Goal: Task Accomplishment & Management: Use online tool/utility

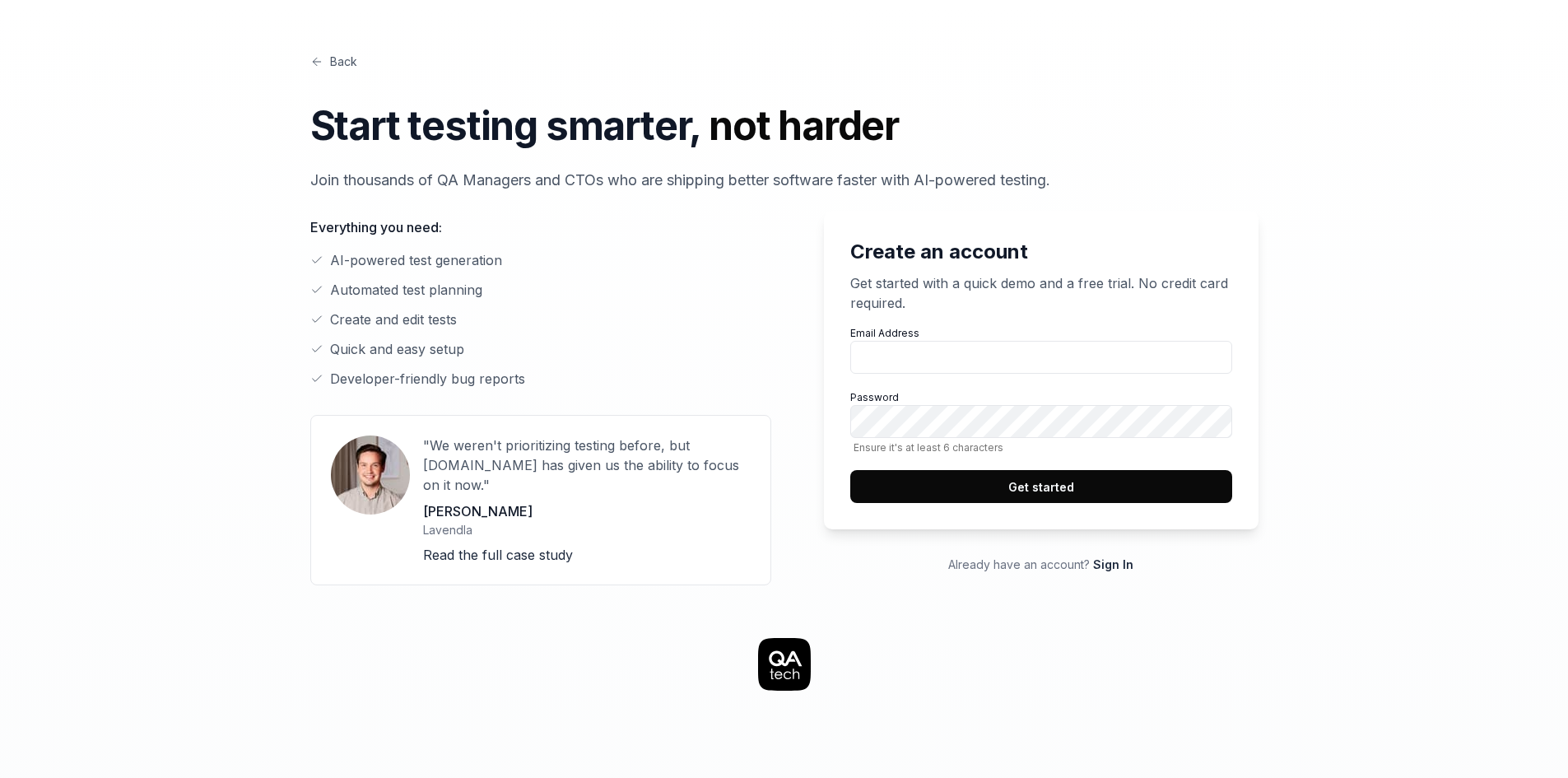
click at [324, 59] on link "Back" at bounding box center [334, 61] width 46 height 18
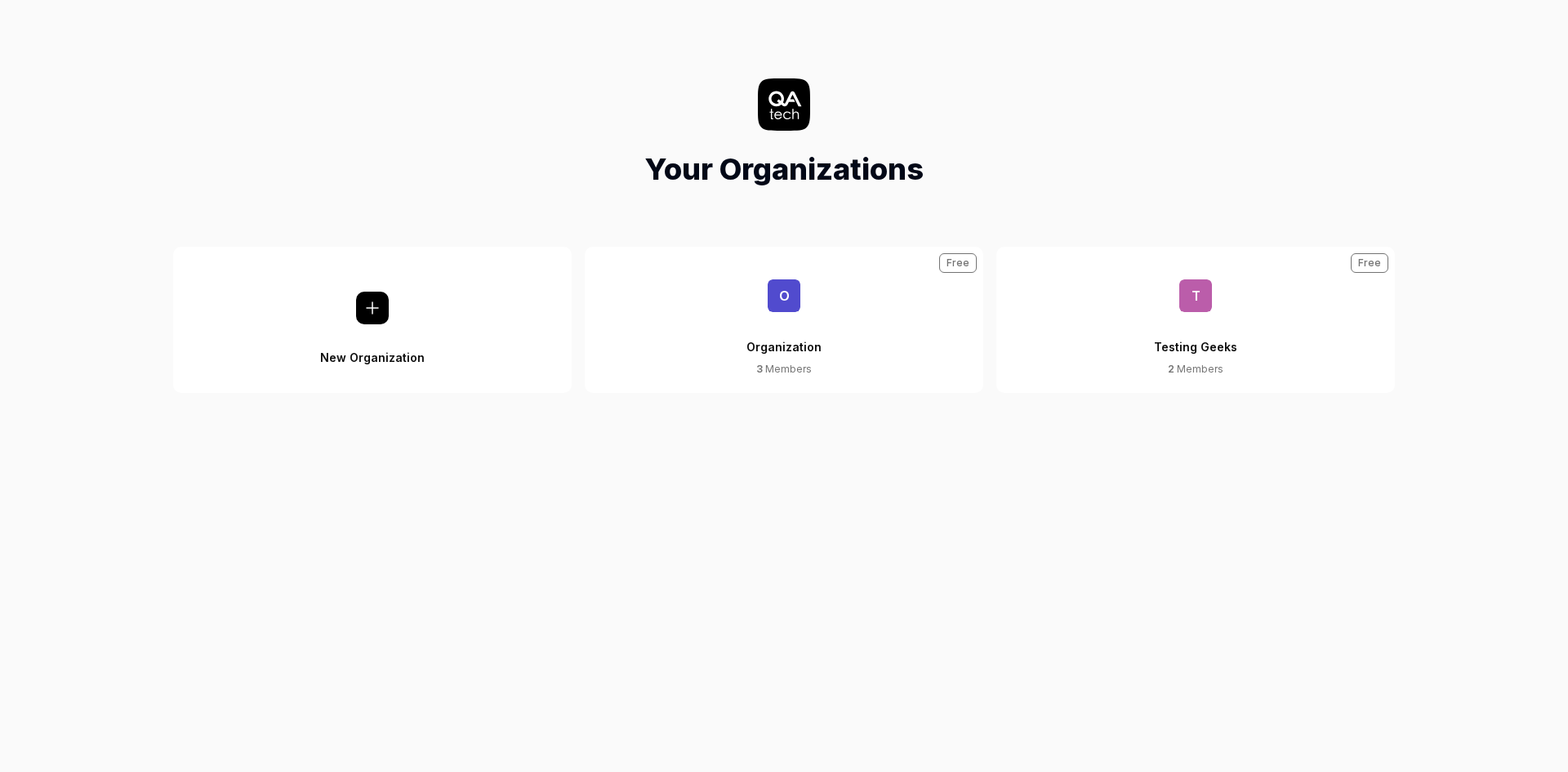
click at [815, 330] on div "Organization" at bounding box center [784, 337] width 75 height 50
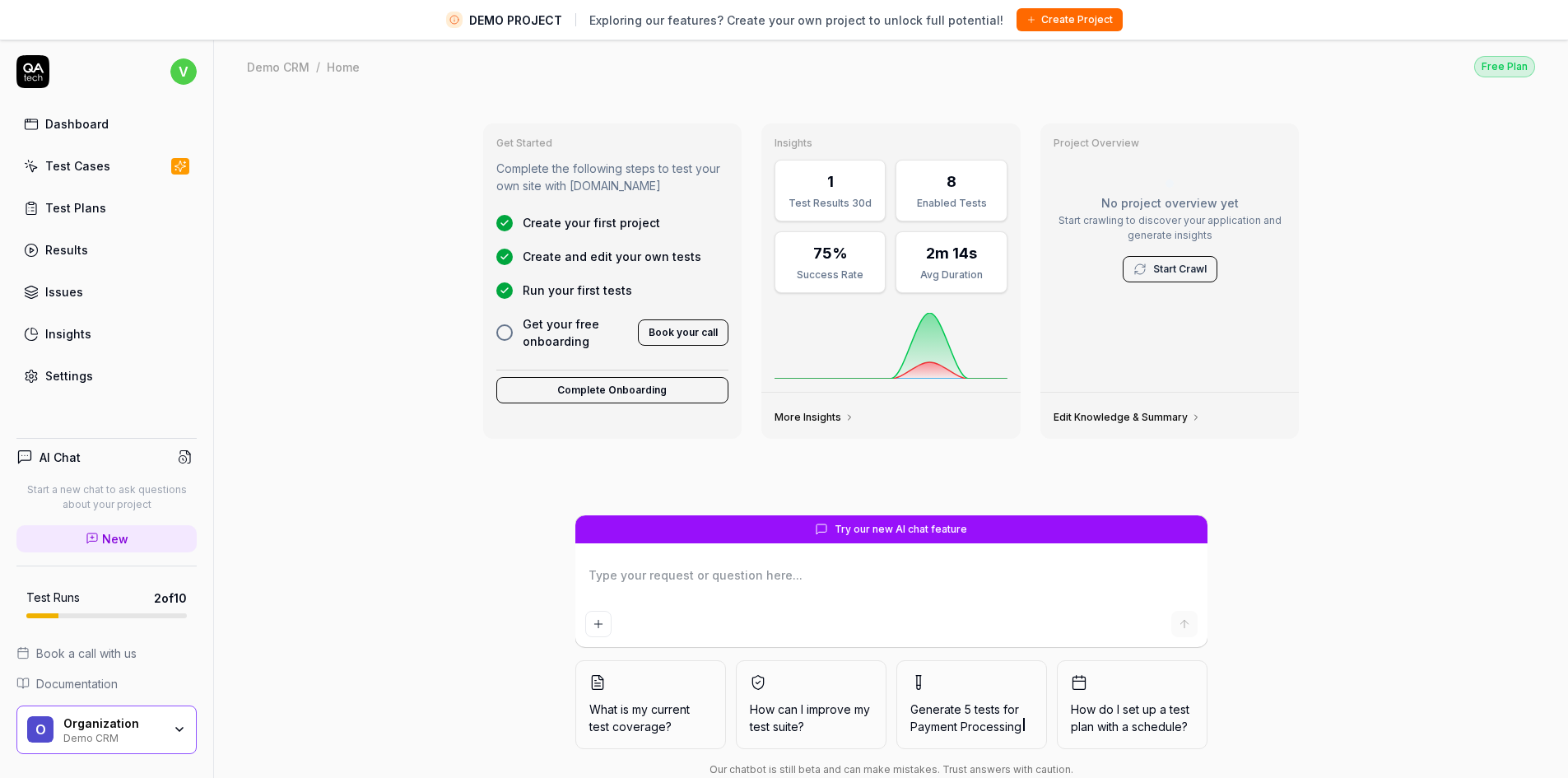
click at [94, 146] on div "Dashboard Test Cases Test Plans Results Issues Insights Settings" at bounding box center [107, 250] width 180 height 284
click at [96, 165] on div "Test Cases" at bounding box center [78, 165] width 65 height 18
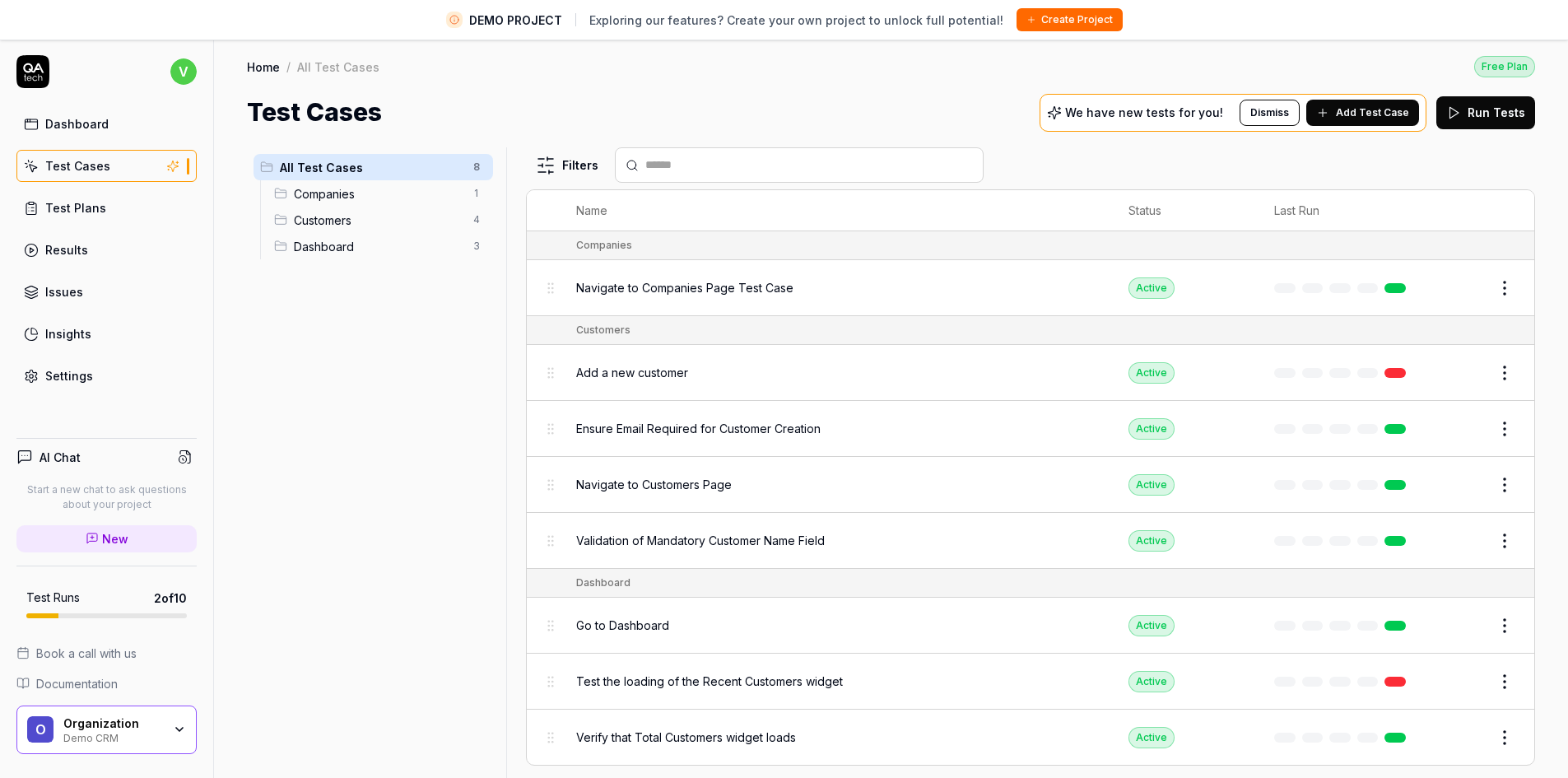
click at [307, 196] on span "Companies" at bounding box center [378, 193] width 169 height 18
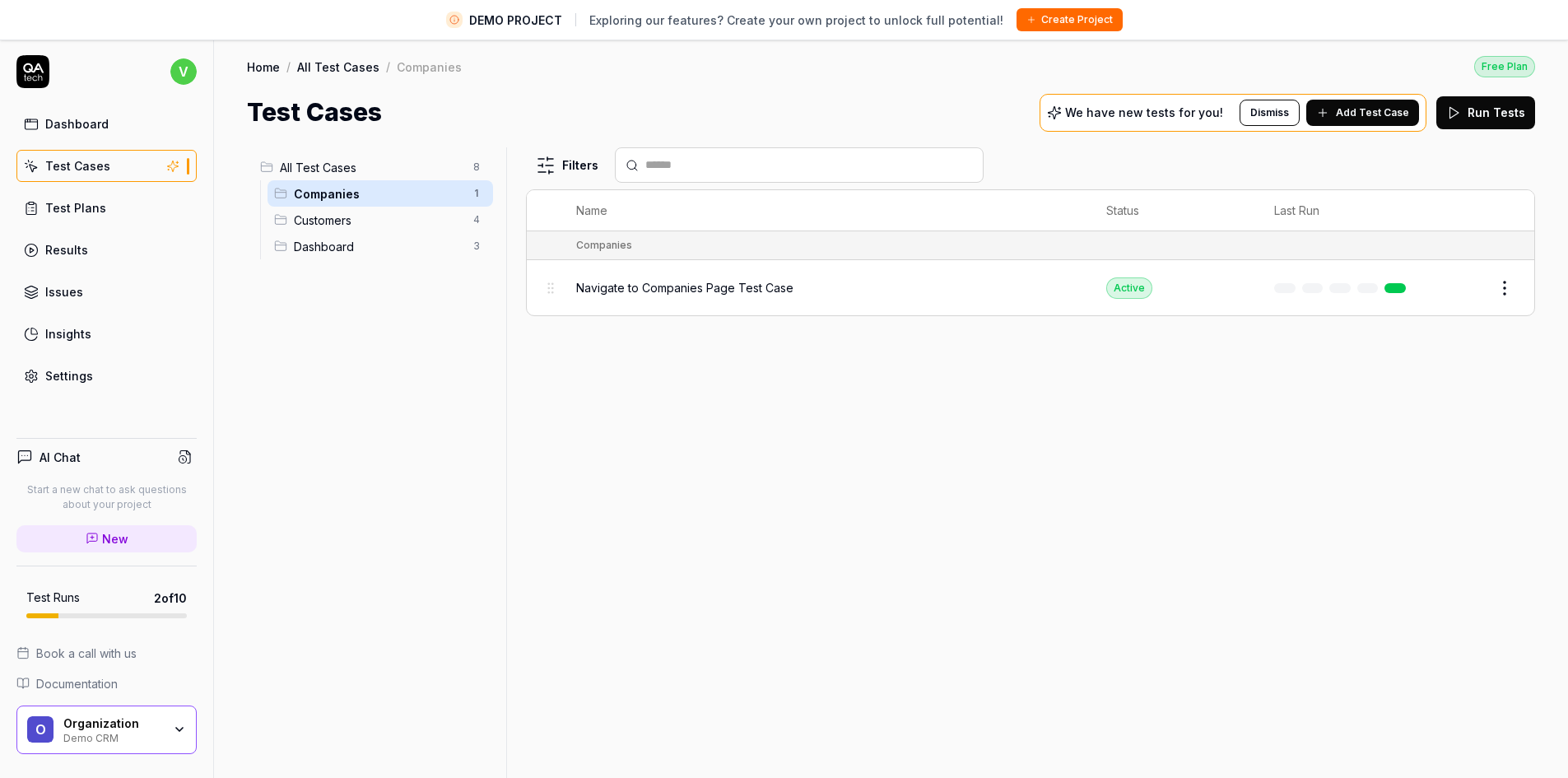
click at [307, 214] on span "Customers" at bounding box center [378, 220] width 169 height 18
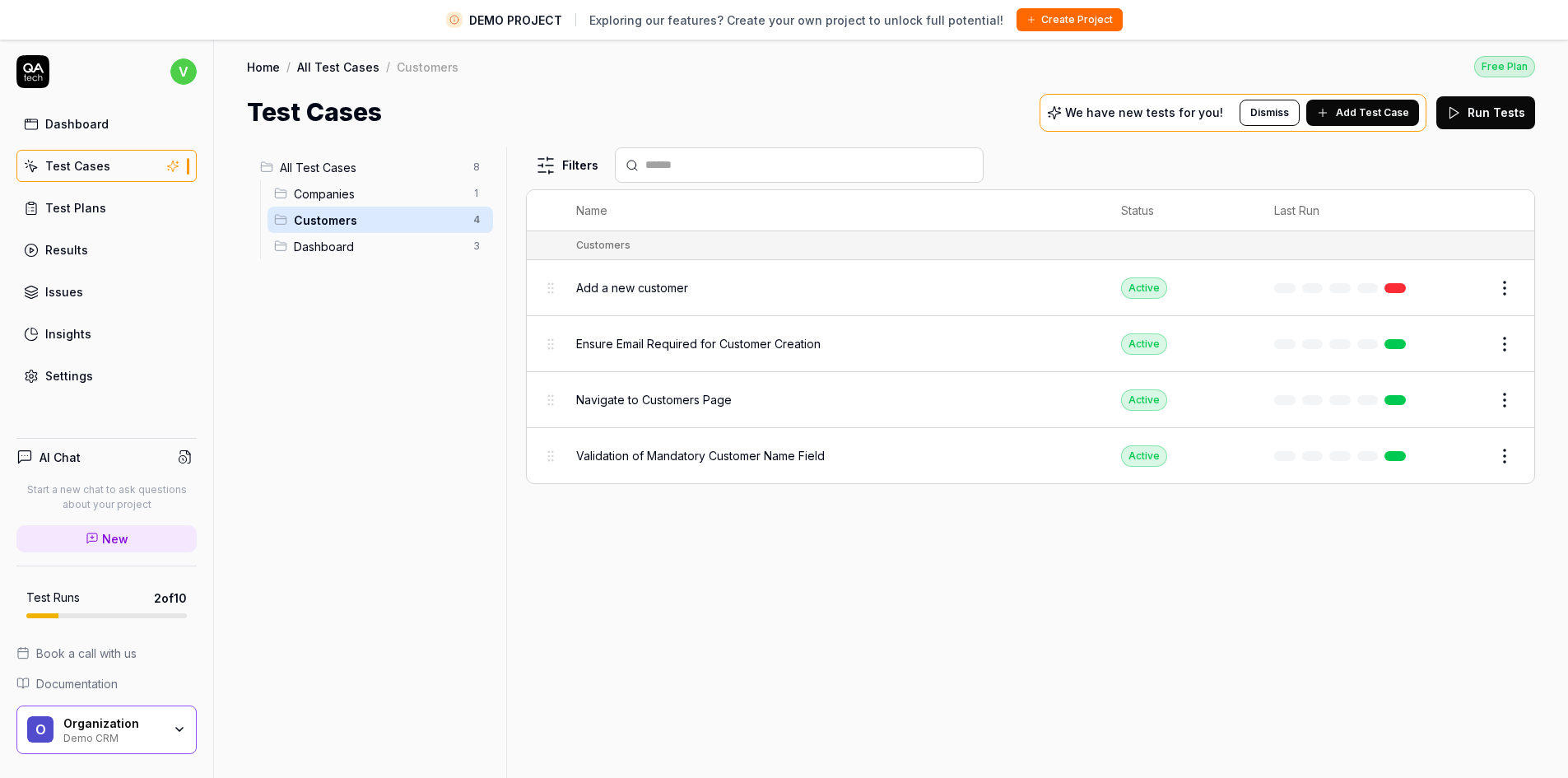
click at [88, 204] on div "Test Plans" at bounding box center [76, 207] width 61 height 18
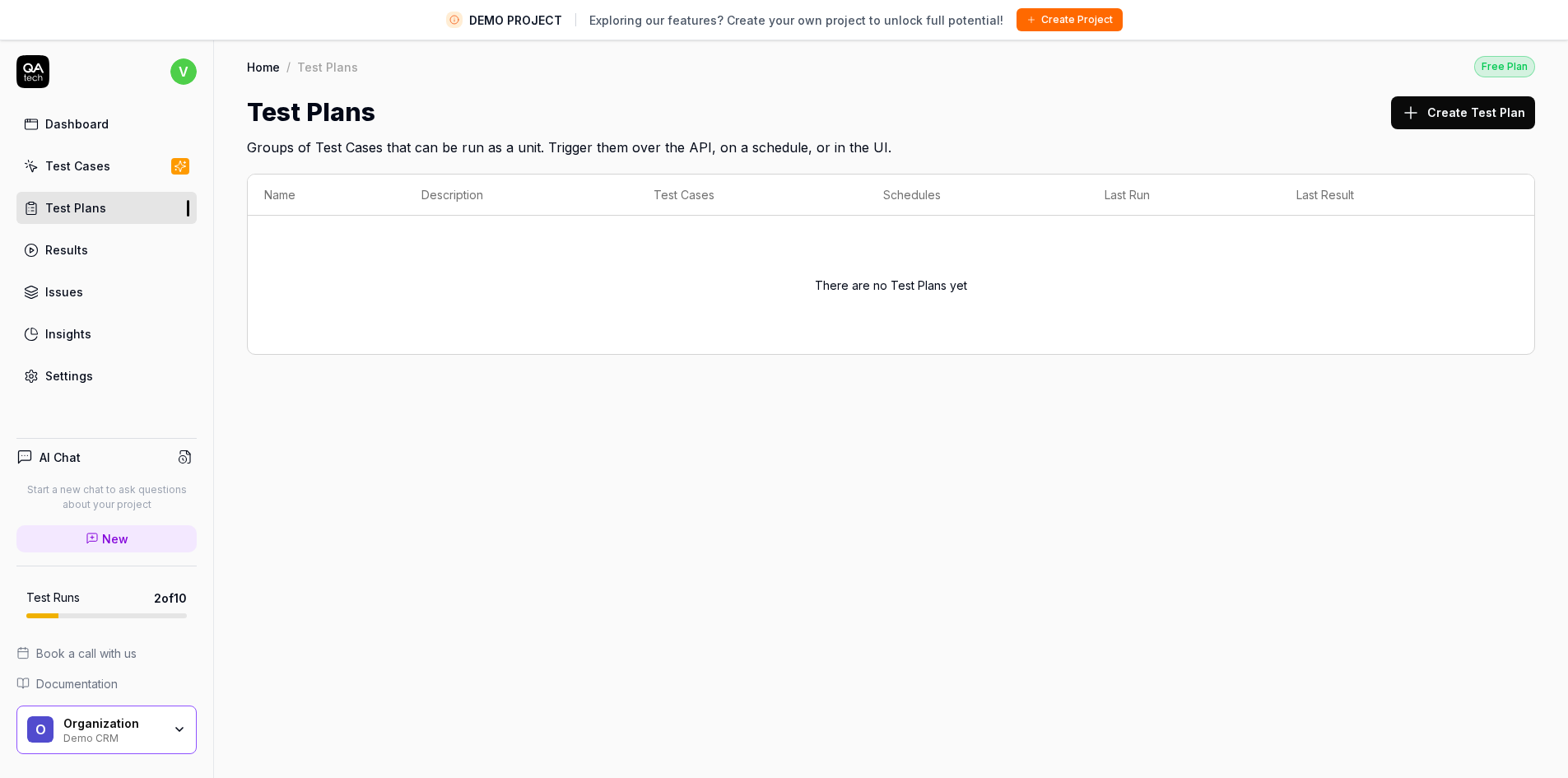
click at [1491, 112] on button "Create Test Plan" at bounding box center [1463, 112] width 144 height 33
click at [93, 156] on link "Test Cases" at bounding box center [107, 165] width 180 height 33
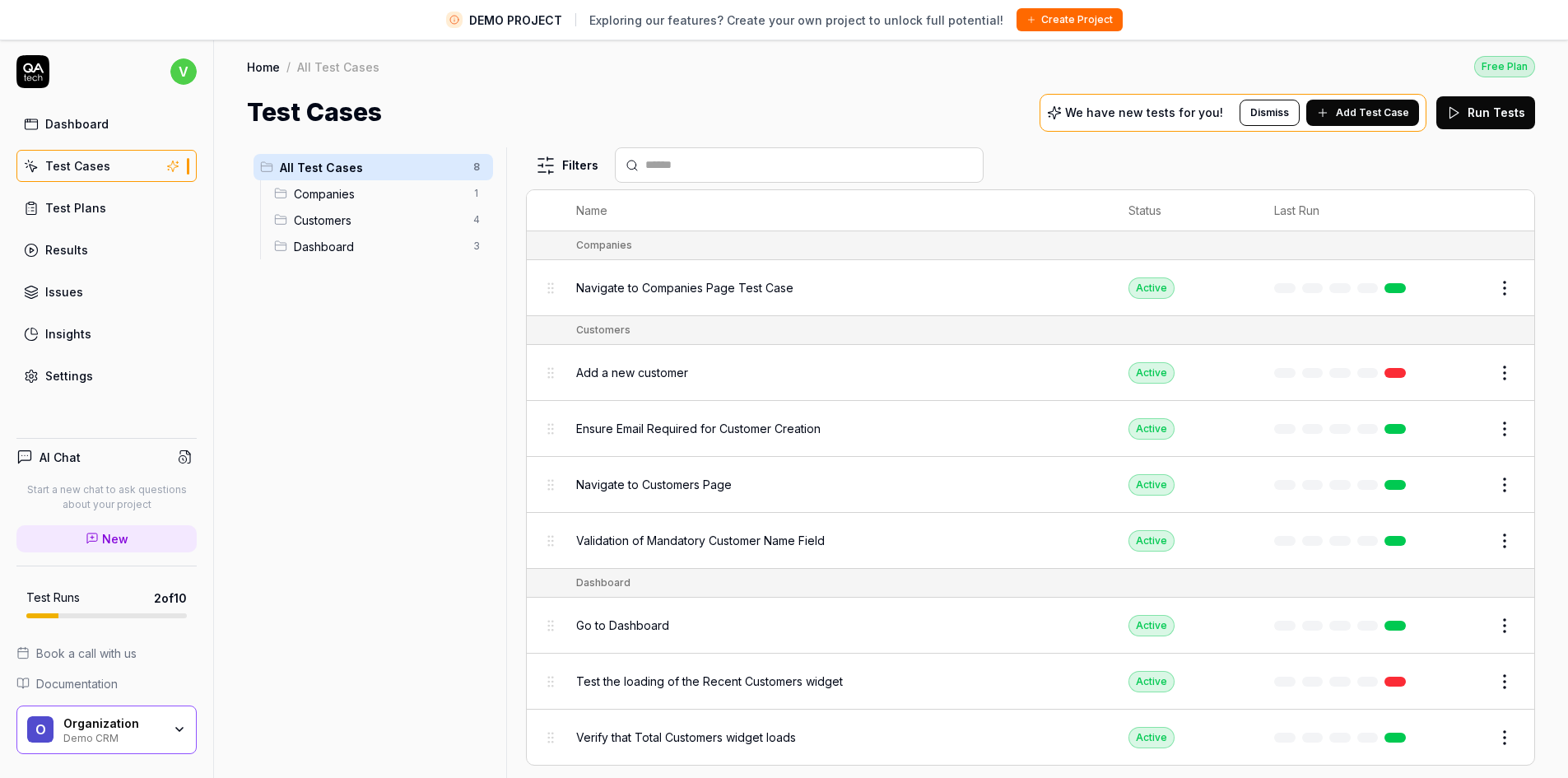
click at [752, 275] on div "Navigate to Companies Page Test Case" at bounding box center [836, 288] width 520 height 35
click at [719, 293] on span "Navigate to Companies Page Test Case" at bounding box center [685, 287] width 217 height 18
click at [819, 277] on div "Navigate to Companies Page Test Case" at bounding box center [836, 288] width 520 height 35
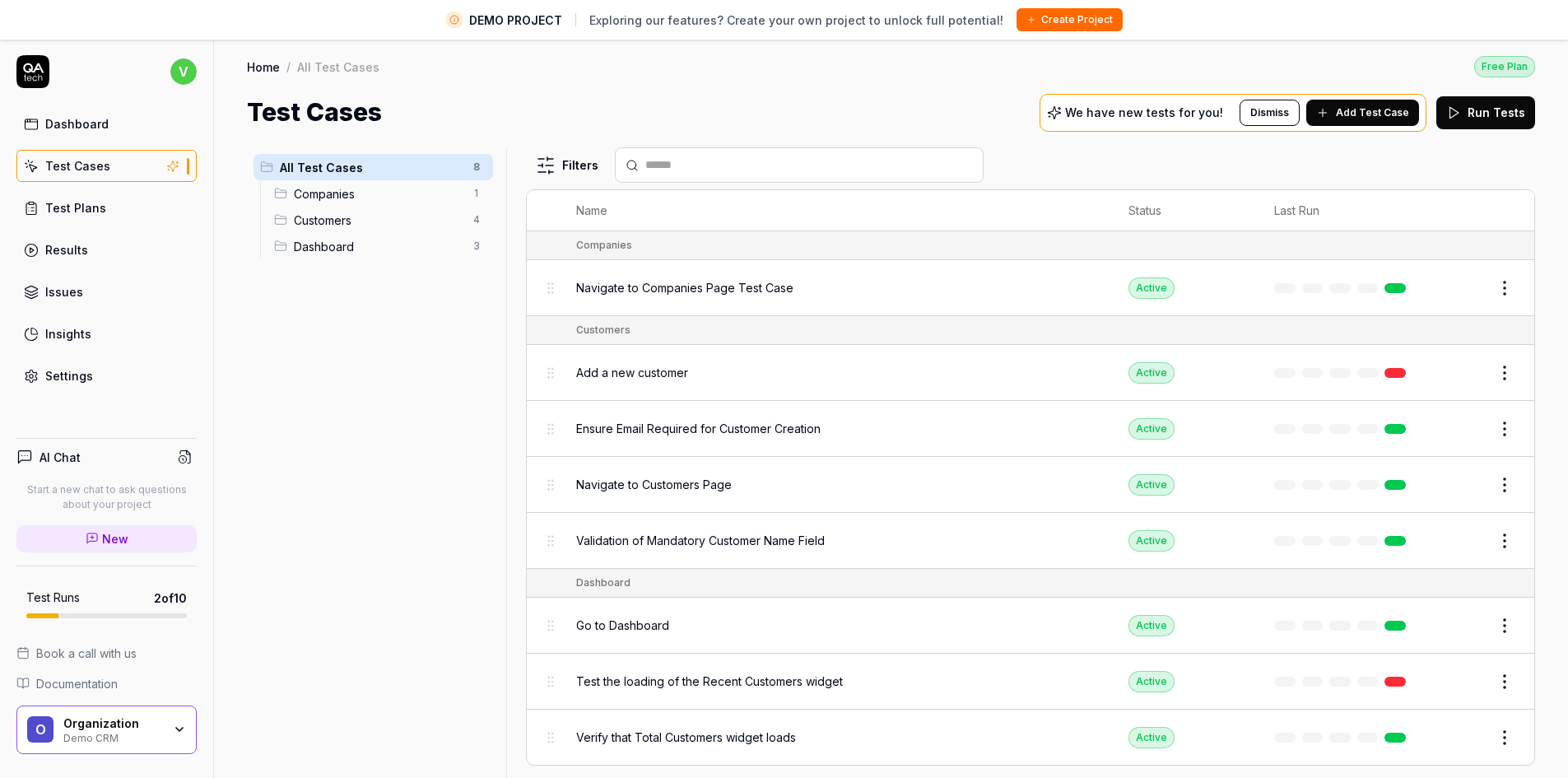
click at [1430, 287] on td "Edit" at bounding box center [1482, 288] width 105 height 56
click at [1452, 290] on button "Edit" at bounding box center [1465, 288] width 40 height 26
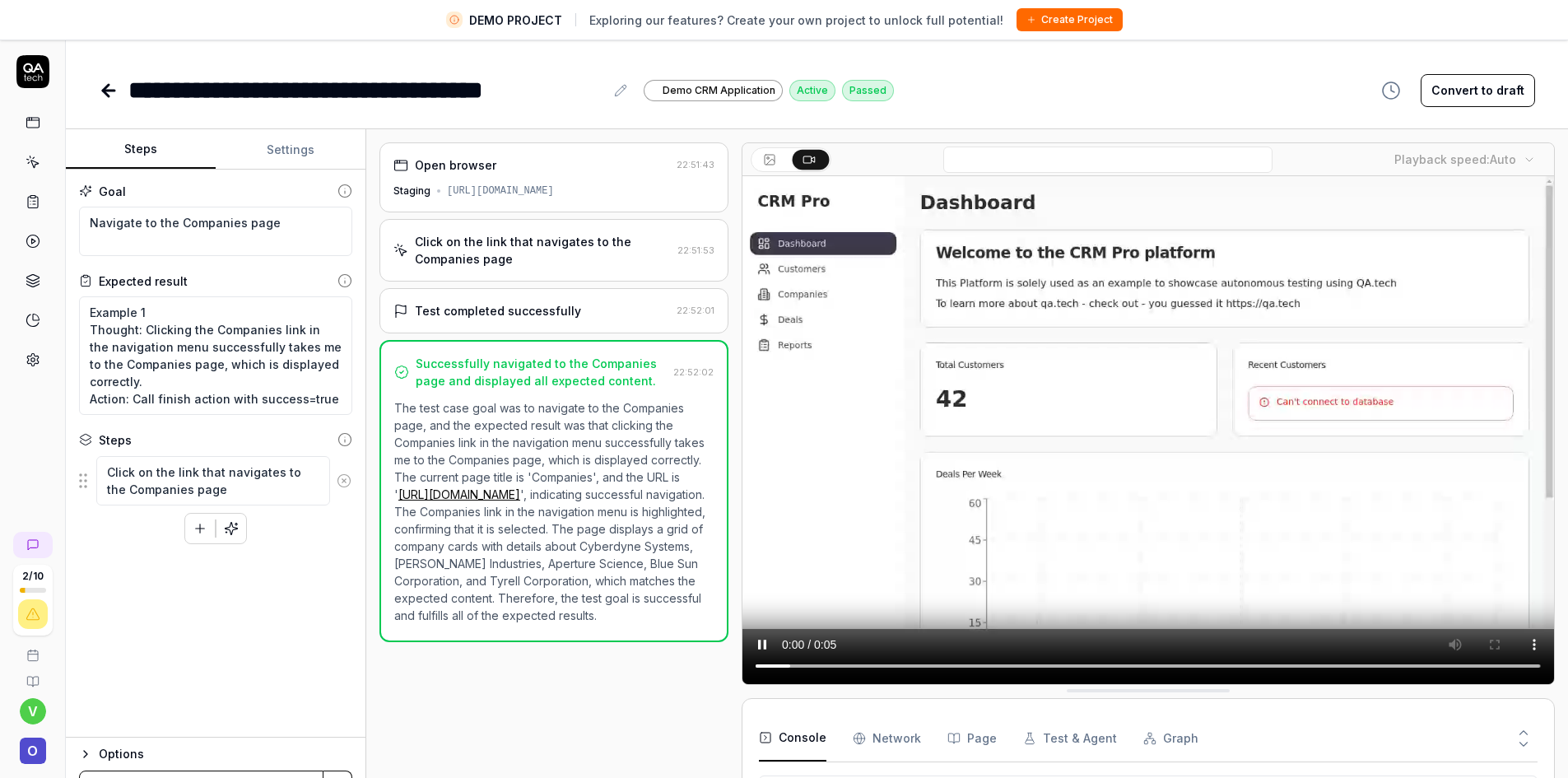
scroll to position [18, 0]
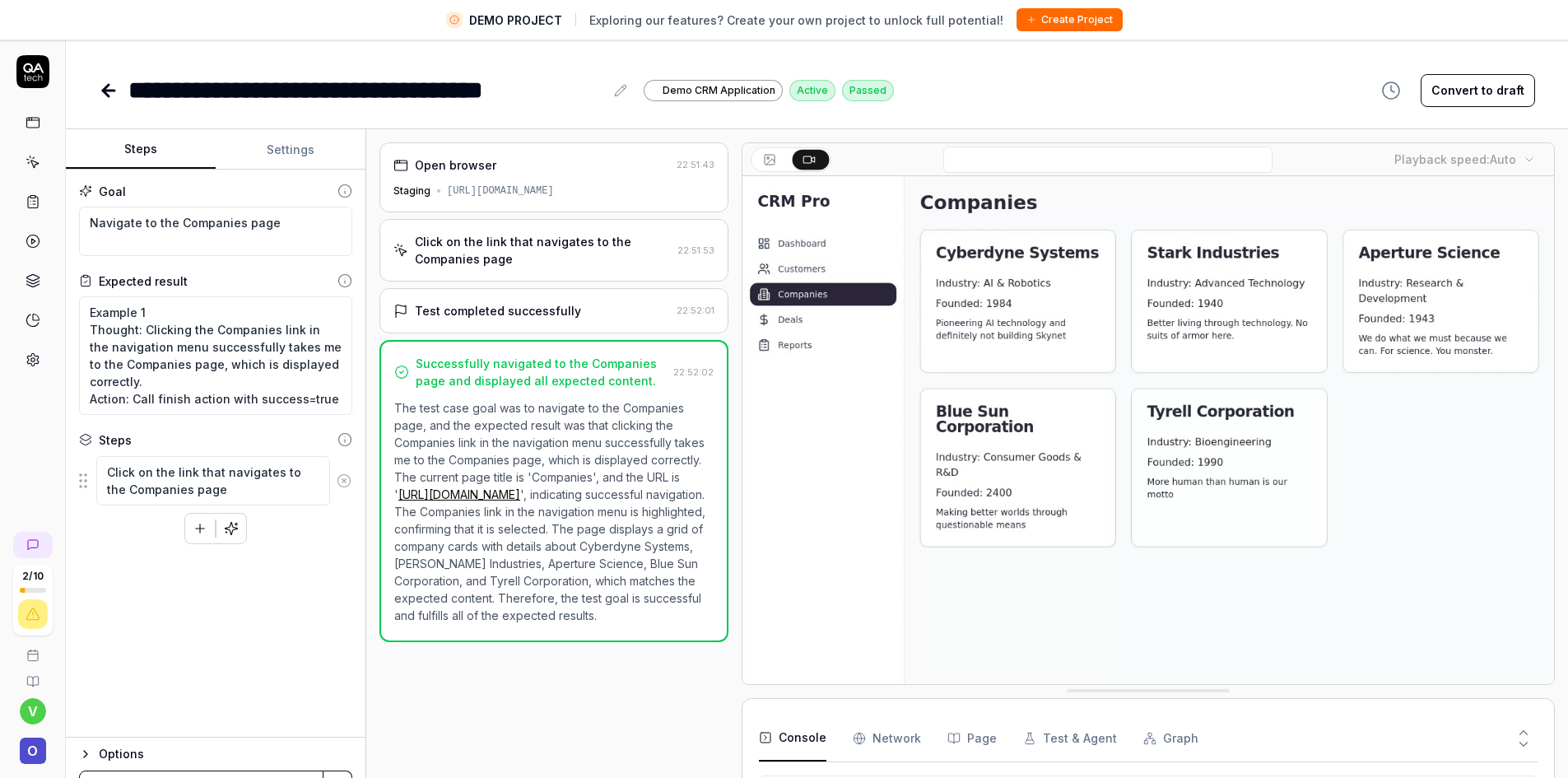
click at [468, 428] on p "The test case goal was to navigate to the Companies page, and the expected resu…" at bounding box center [554, 512] width 320 height 225
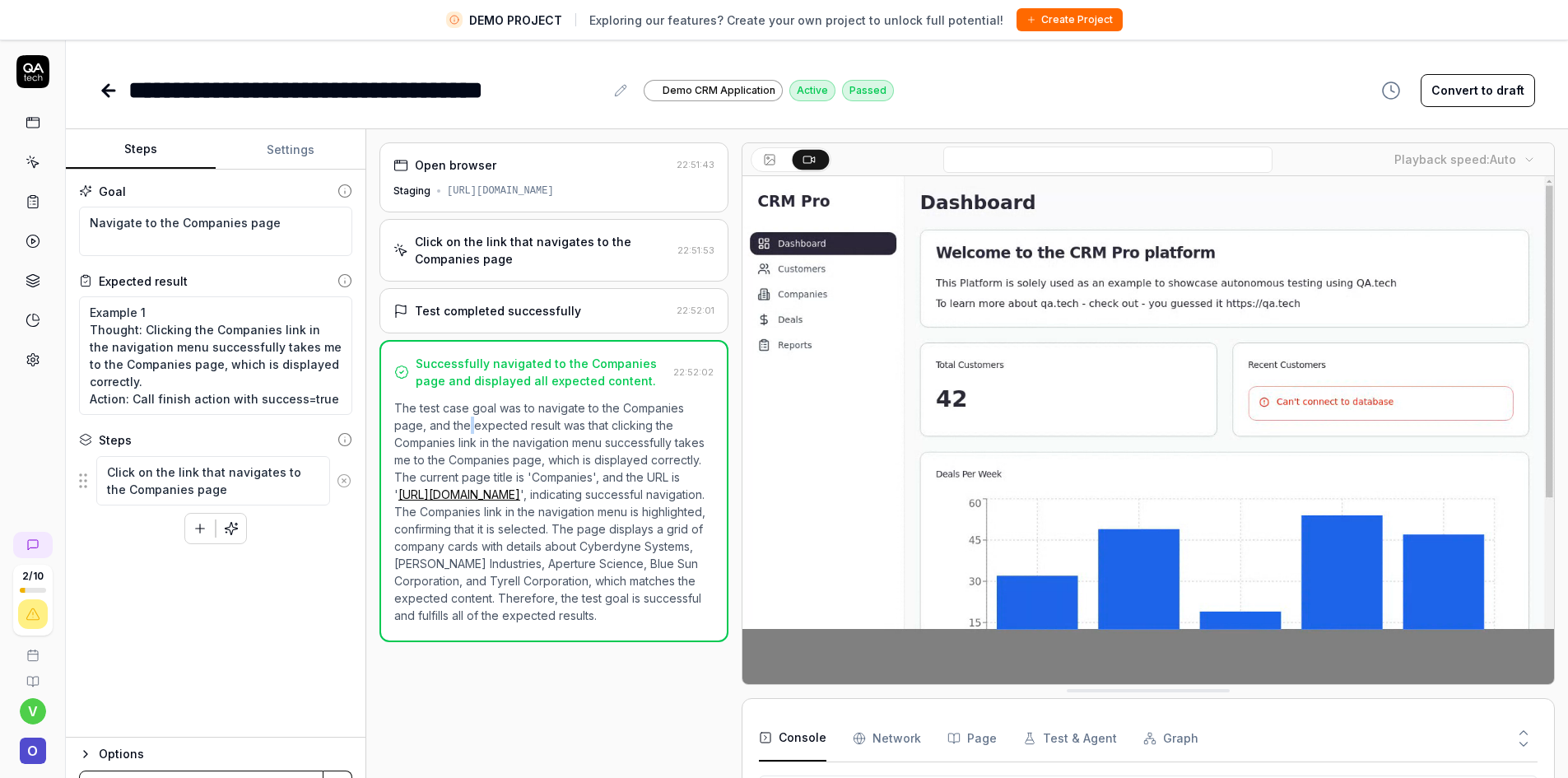
click at [468, 428] on p "The test case goal was to navigate to the Companies page, and the expected resu…" at bounding box center [554, 512] width 320 height 225
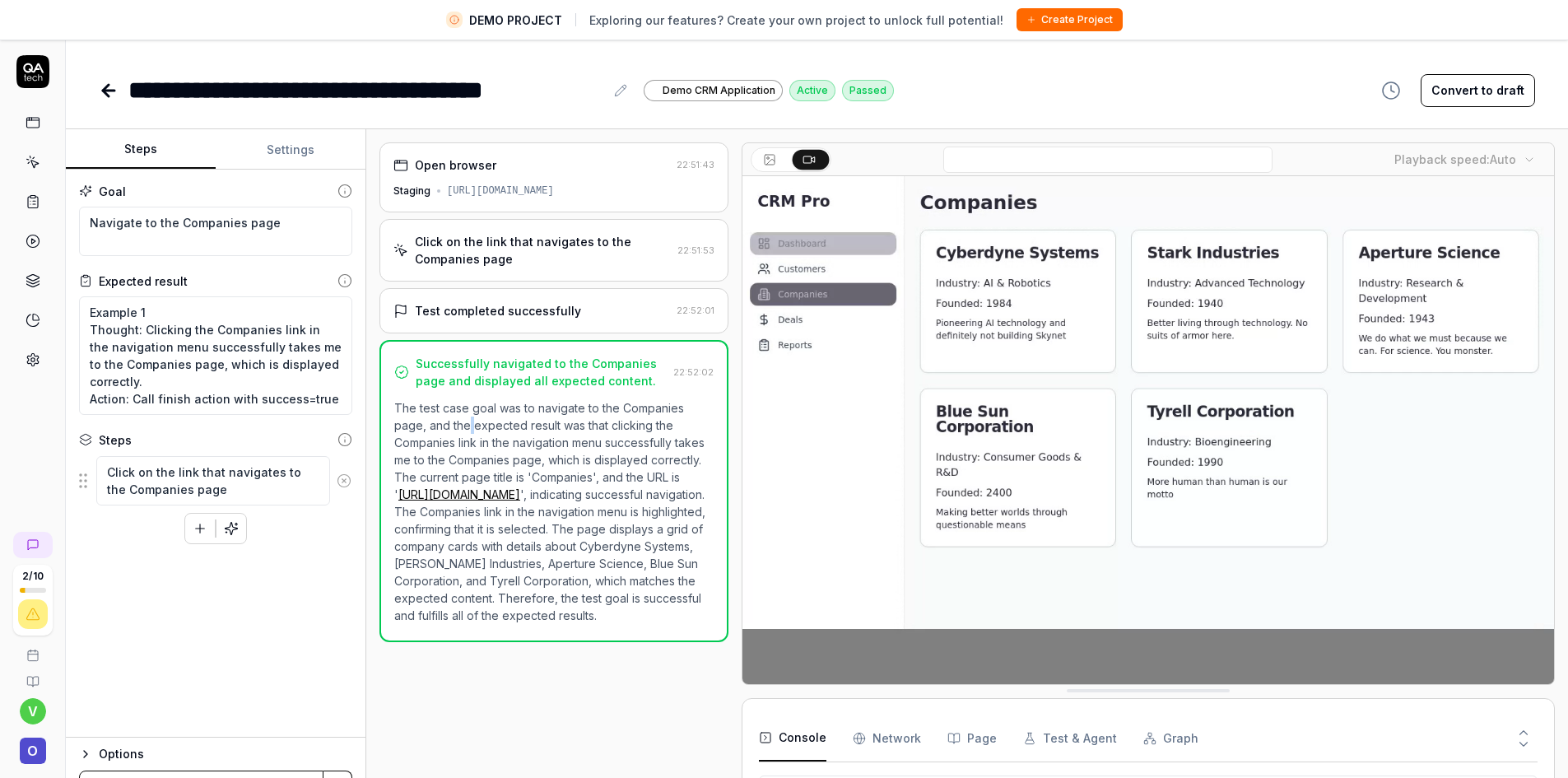
type textarea "*"
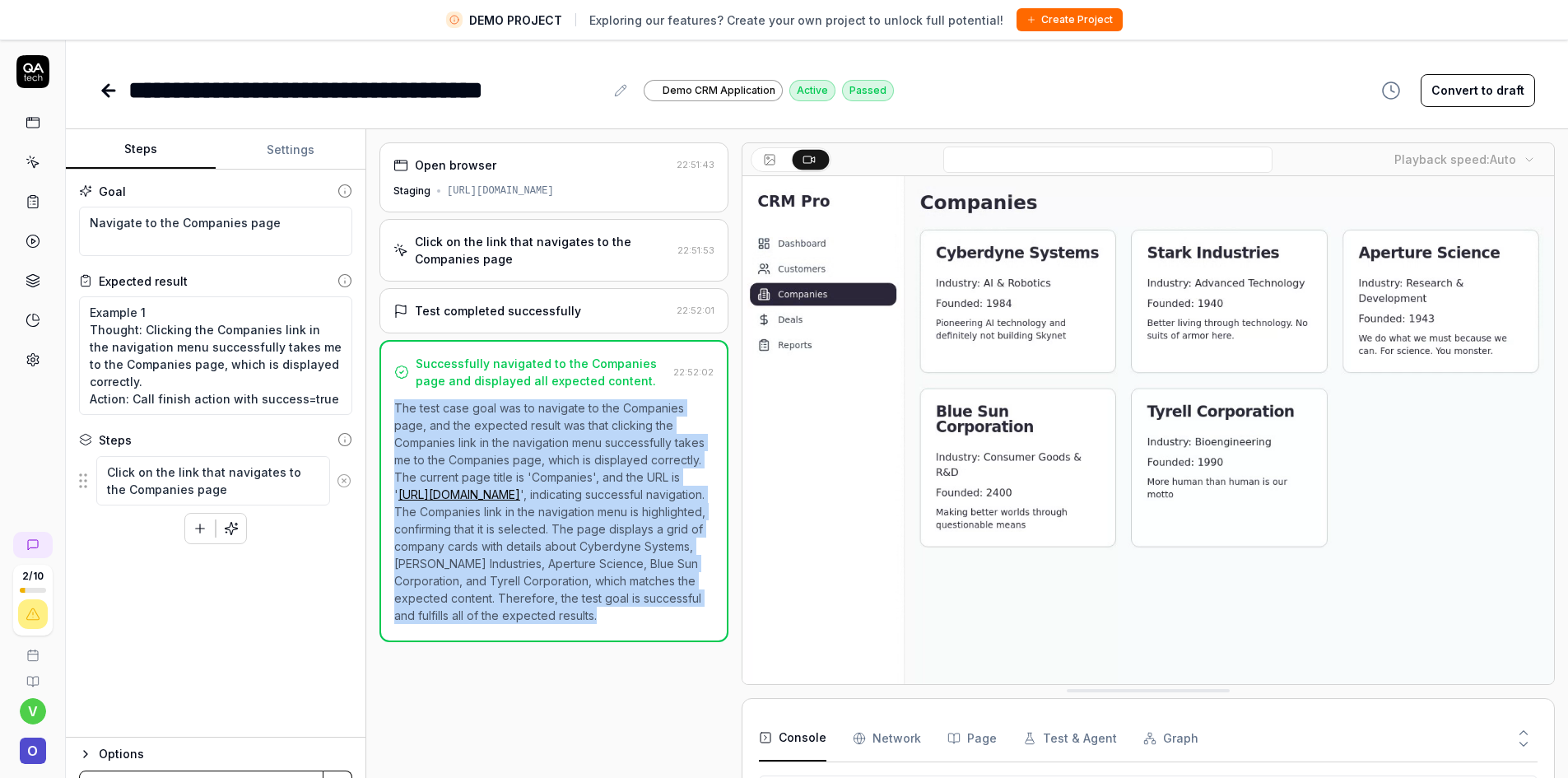
click at [468, 428] on p "The test case goal was to navigate to the Companies page, and the expected resu…" at bounding box center [554, 512] width 320 height 225
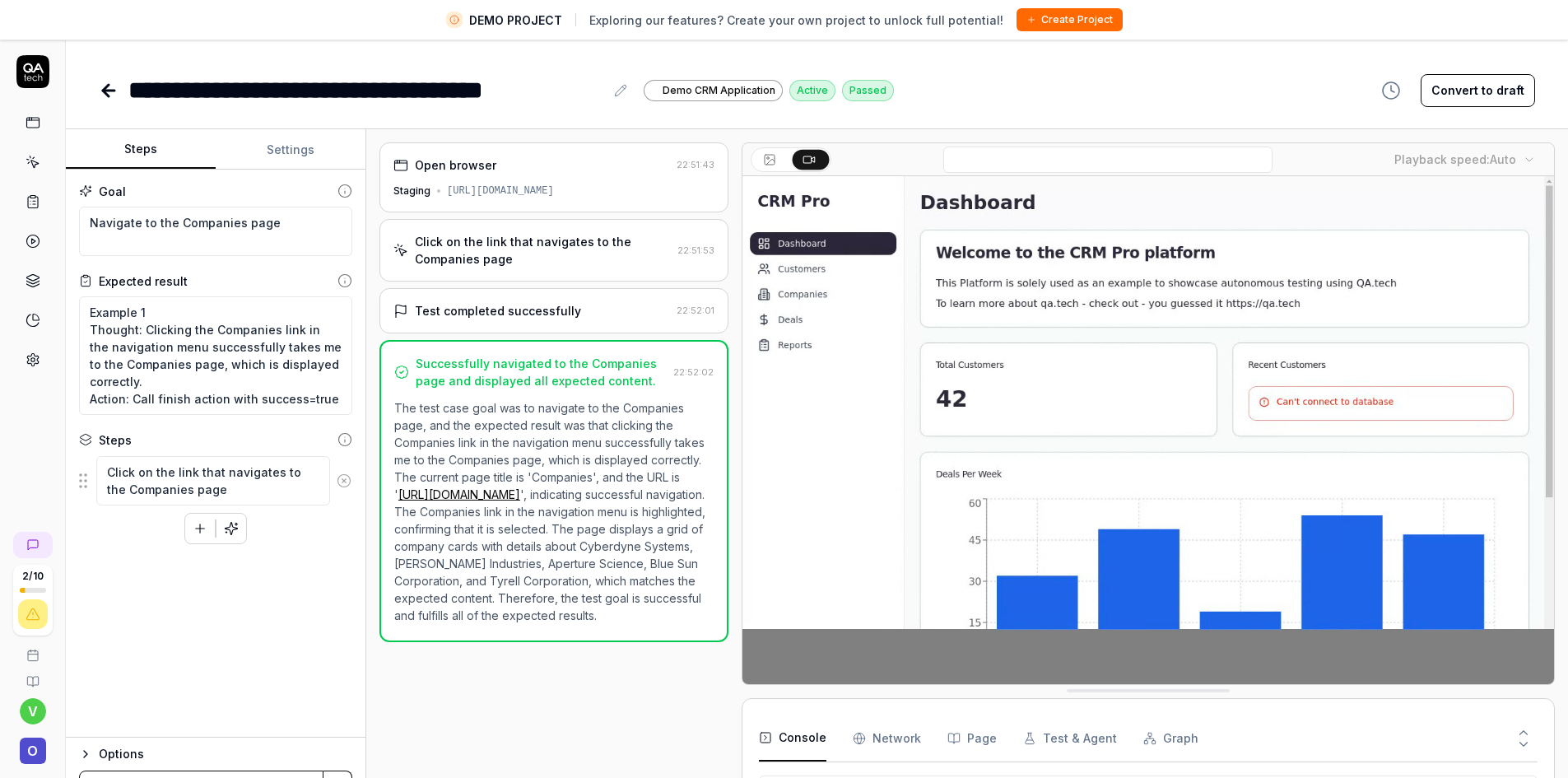
click at [216, 667] on div "Goal Navigate to the Companies page Expected result Example 1 Thought: Clicking…" at bounding box center [216, 453] width 299 height 568
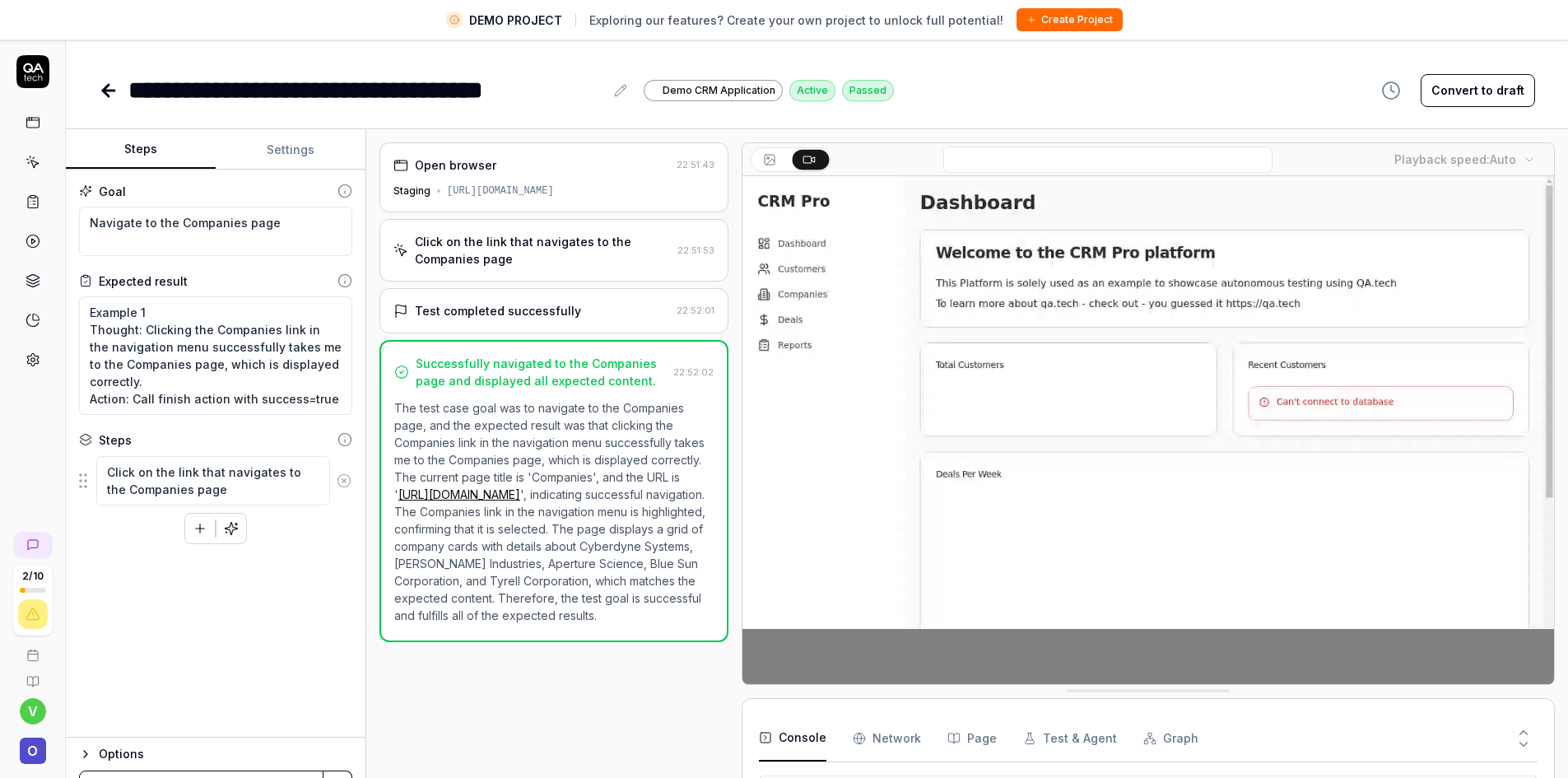
click at [104, 90] on icon at bounding box center [109, 90] width 11 height 0
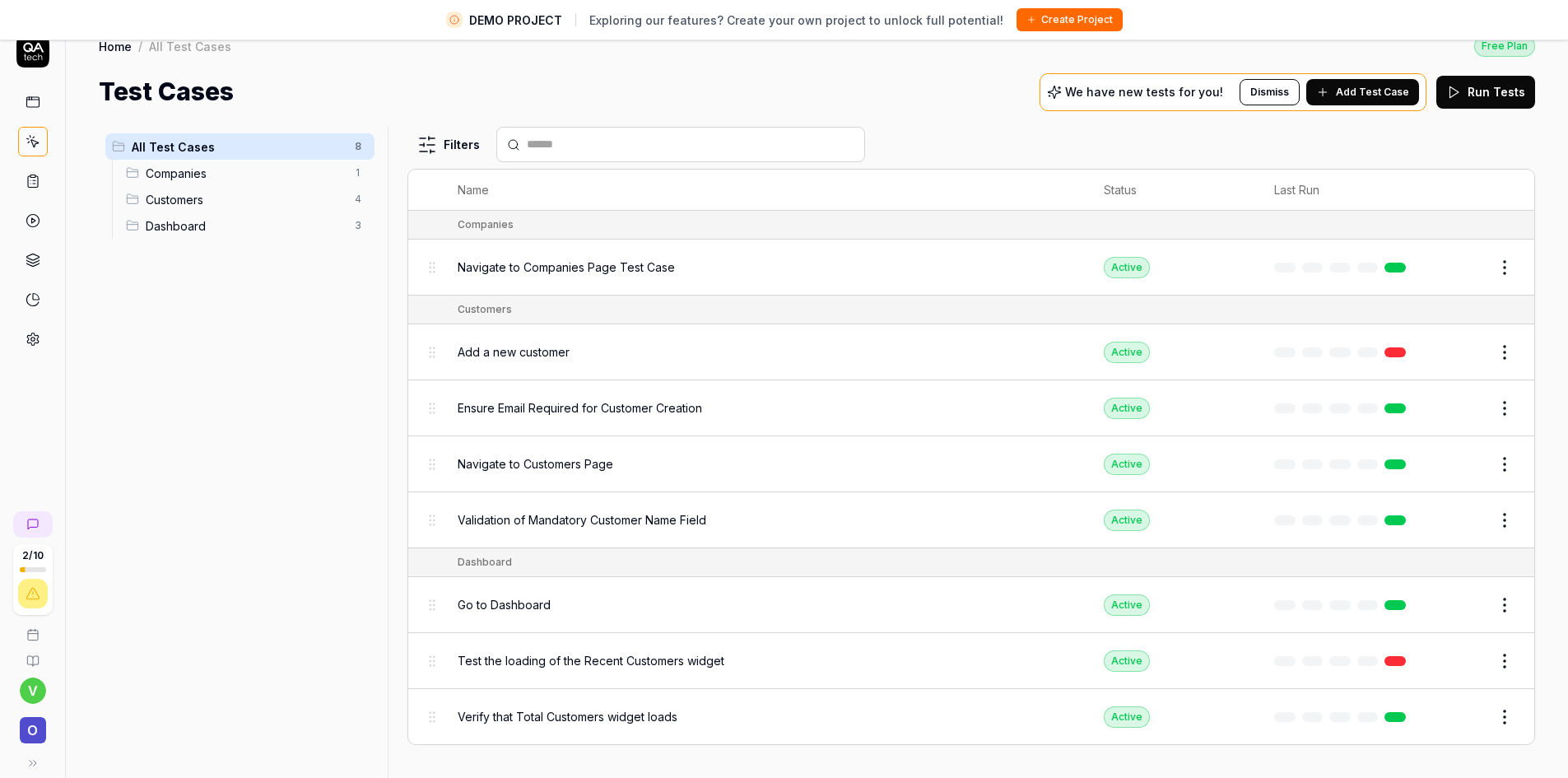
scroll to position [39, 0]
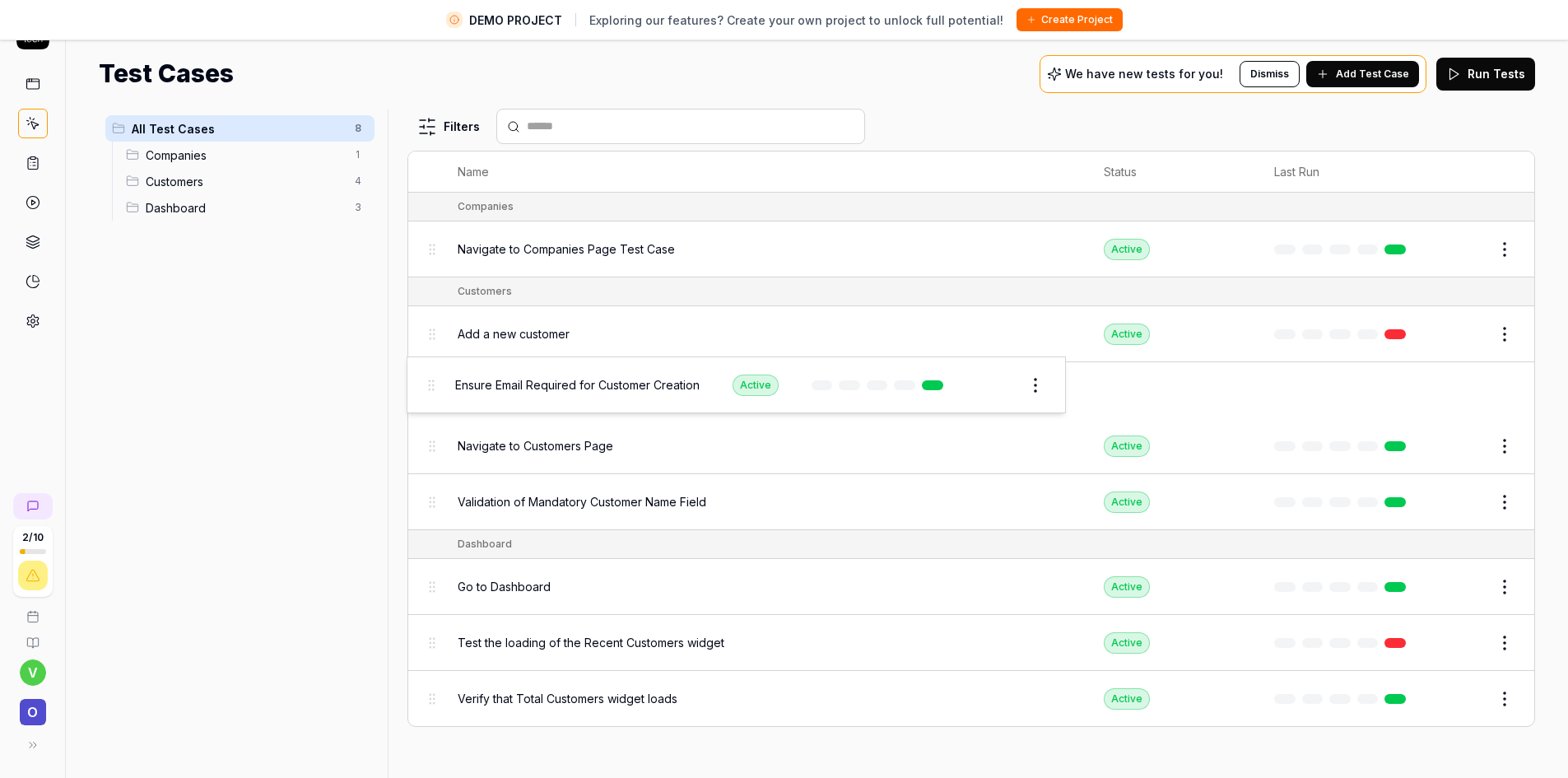
click at [428, 391] on body "DEMO PROJECT Exploring our features? Create your own project to unlock full pot…" at bounding box center [784, 369] width 1568 height 817
click at [514, 337] on span "Add a new customer" at bounding box center [513, 334] width 112 height 18
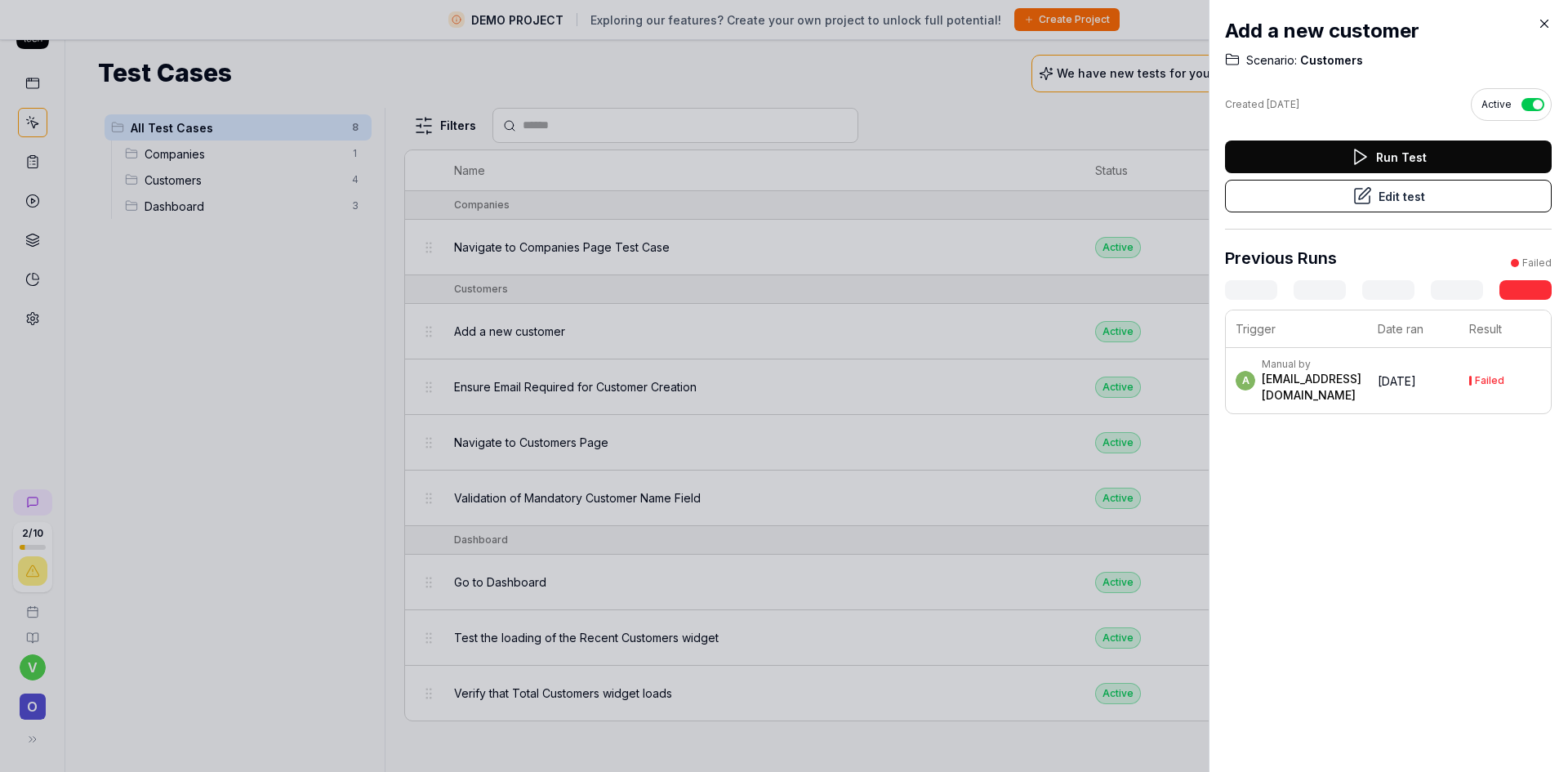
click at [1545, 21] on icon at bounding box center [1544, 24] width 15 height 15
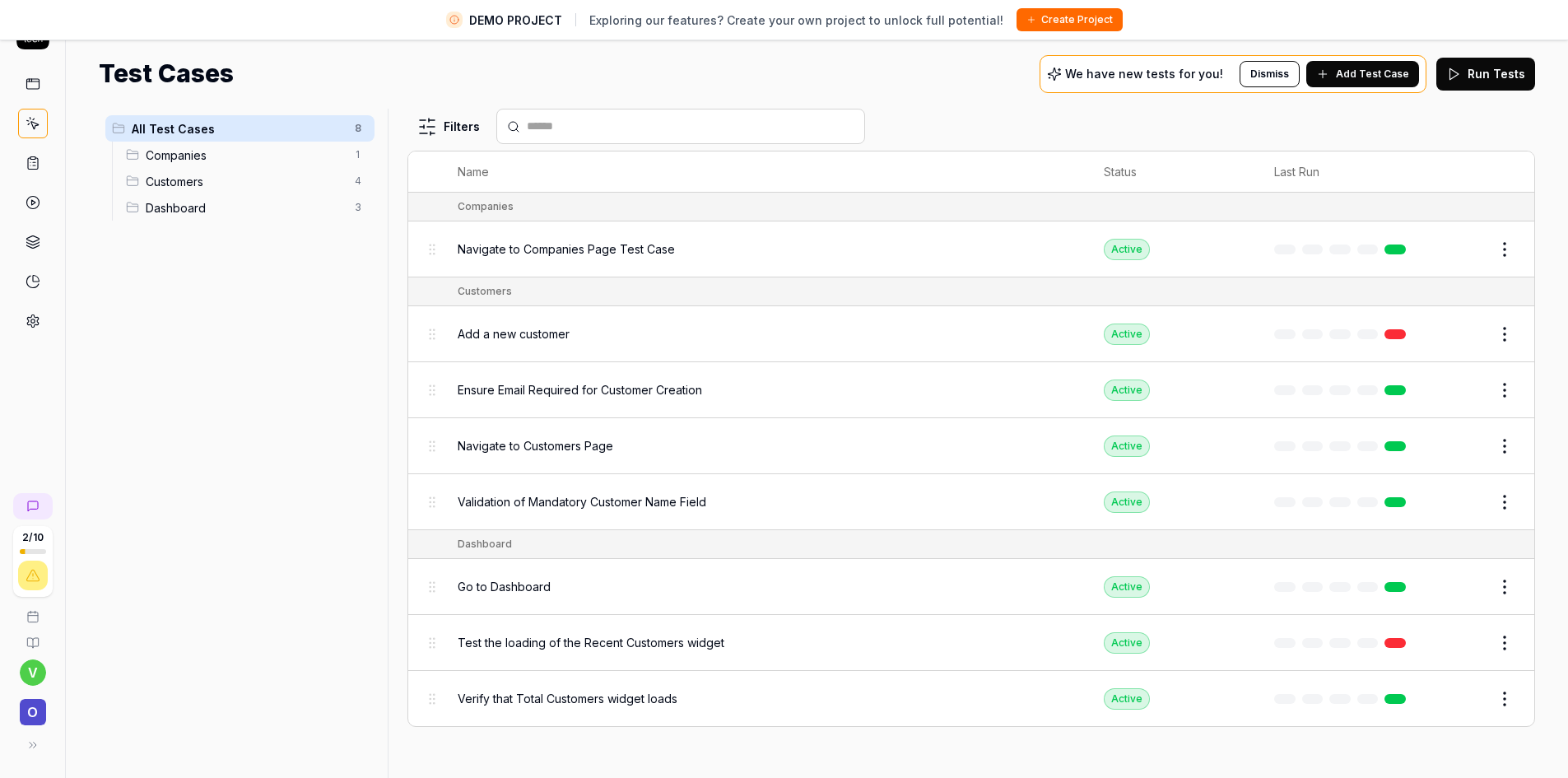
click at [556, 398] on span "Ensure Email Required for Customer Creation" at bounding box center [579, 389] width 244 height 18
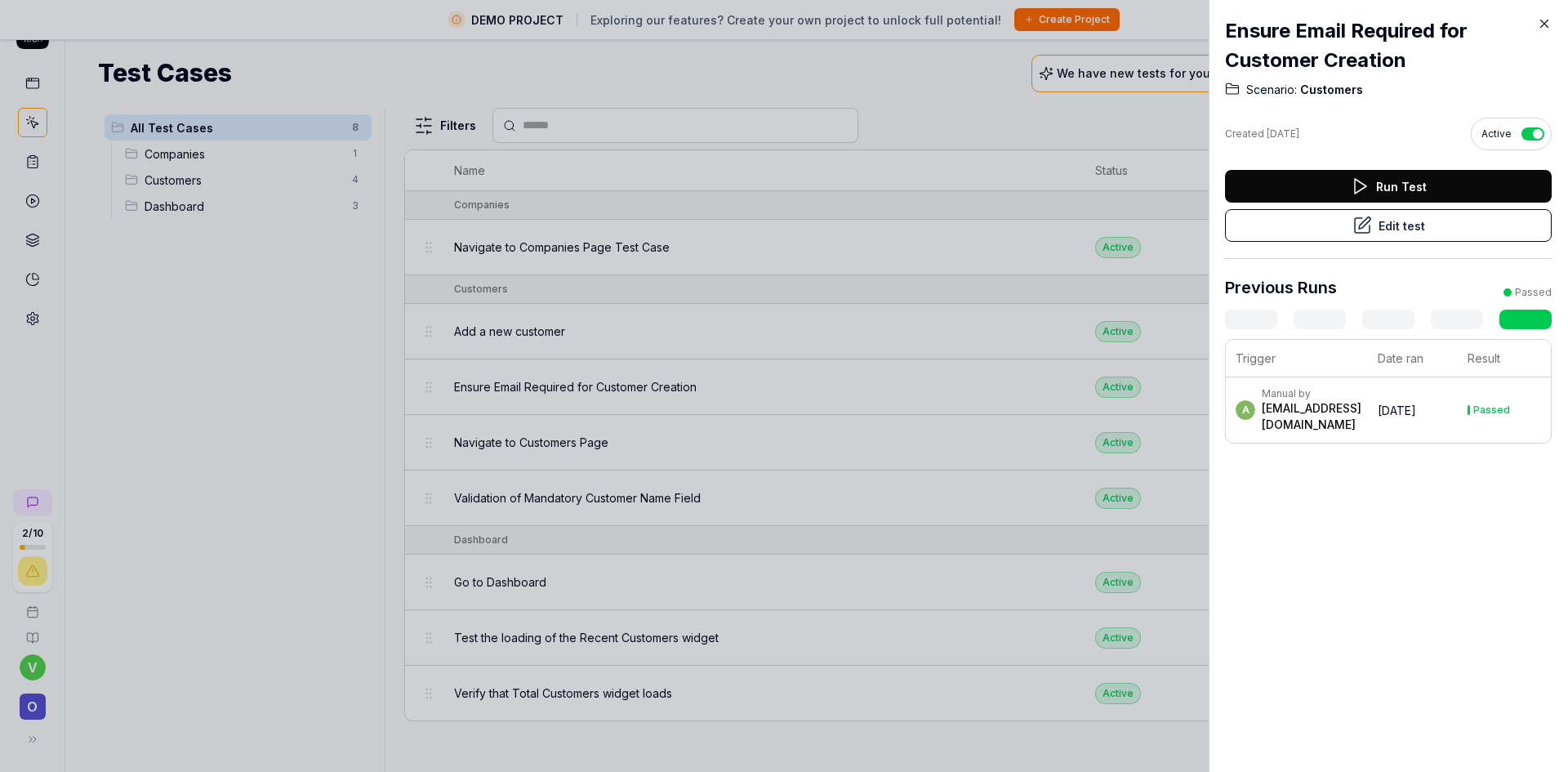
click at [1546, 25] on icon at bounding box center [1544, 24] width 15 height 15
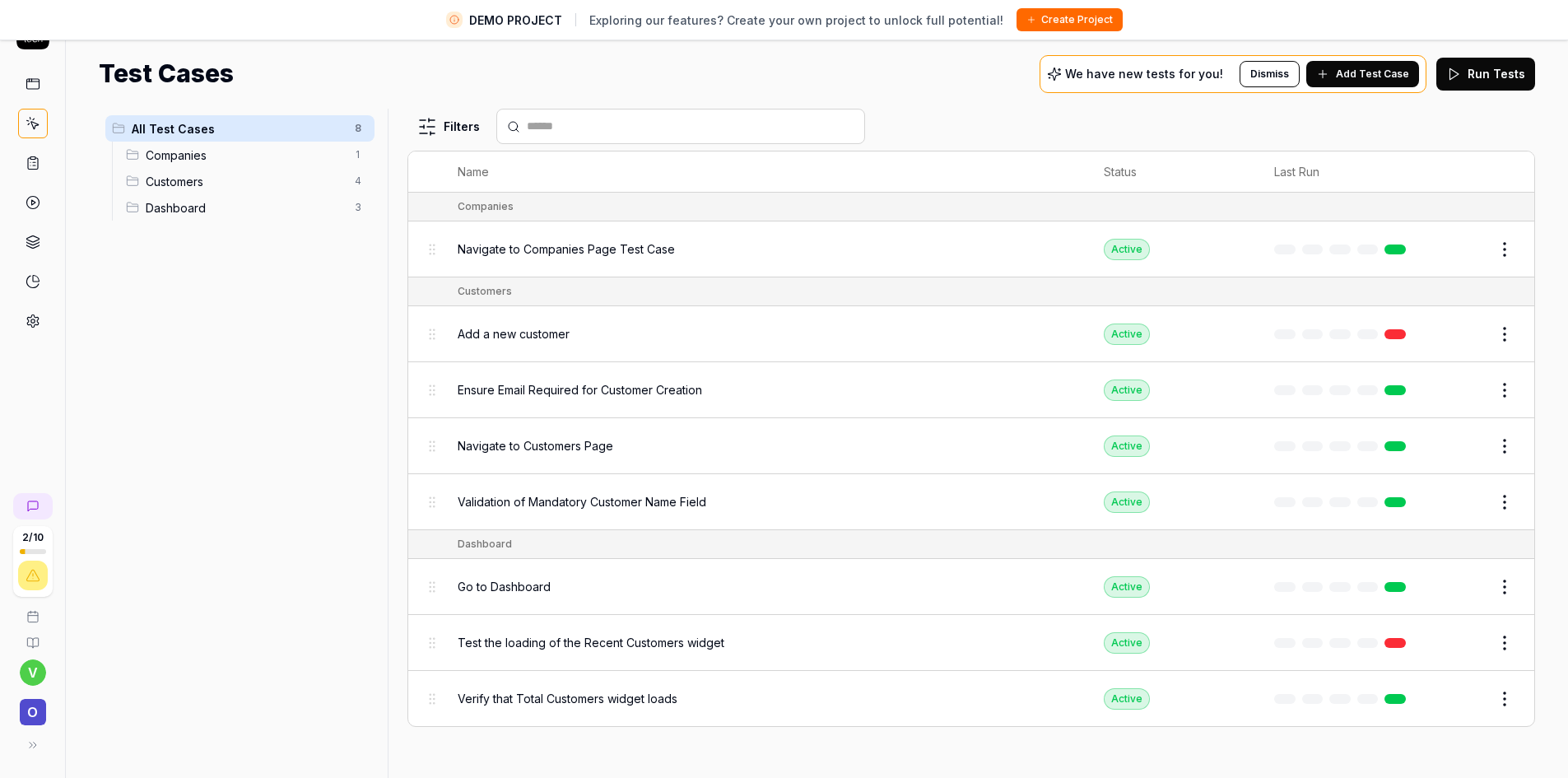
click at [242, 185] on span "Customers" at bounding box center [245, 181] width 199 height 18
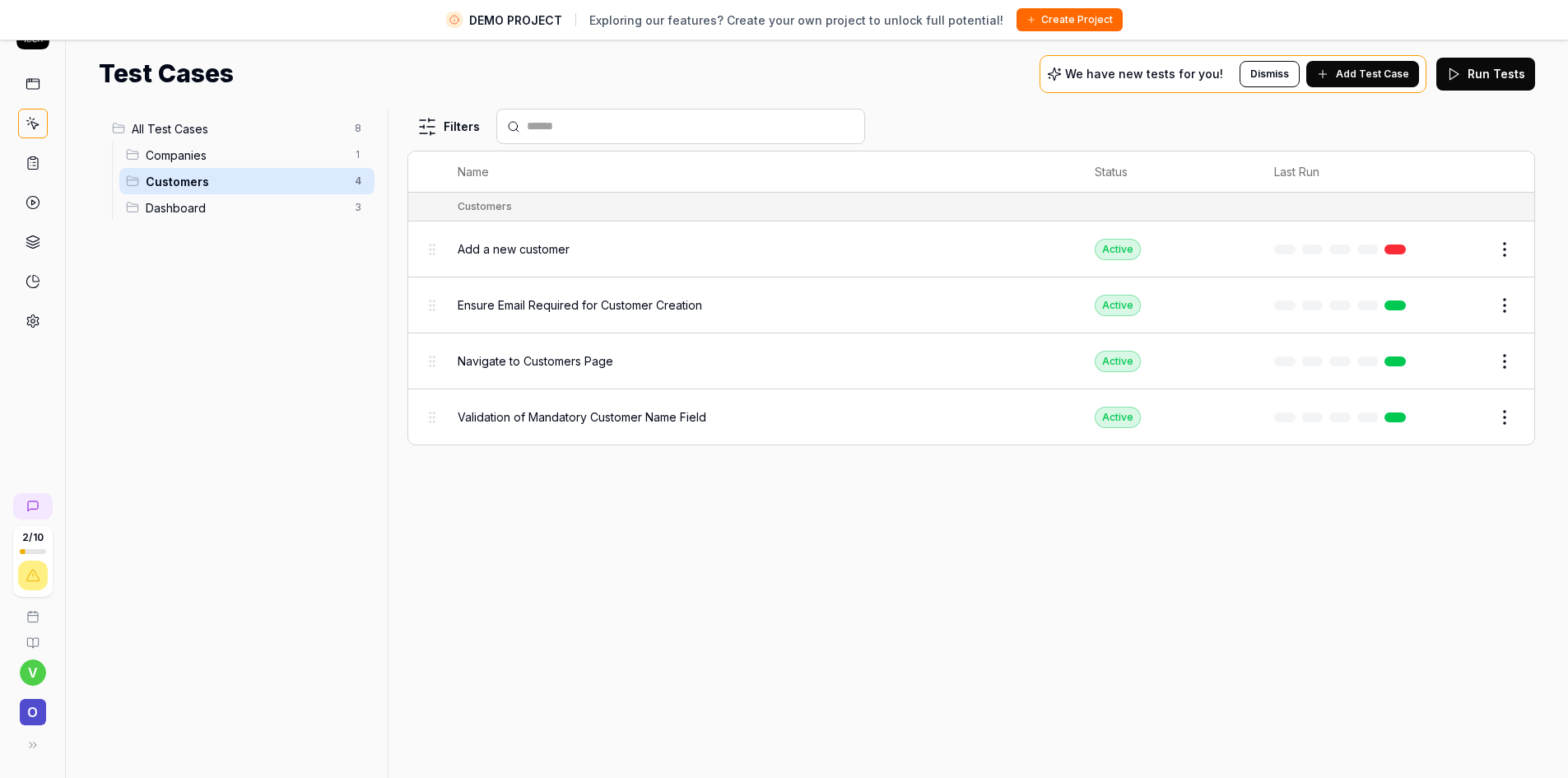
click at [502, 264] on div "Add a new customer" at bounding box center [759, 249] width 605 height 35
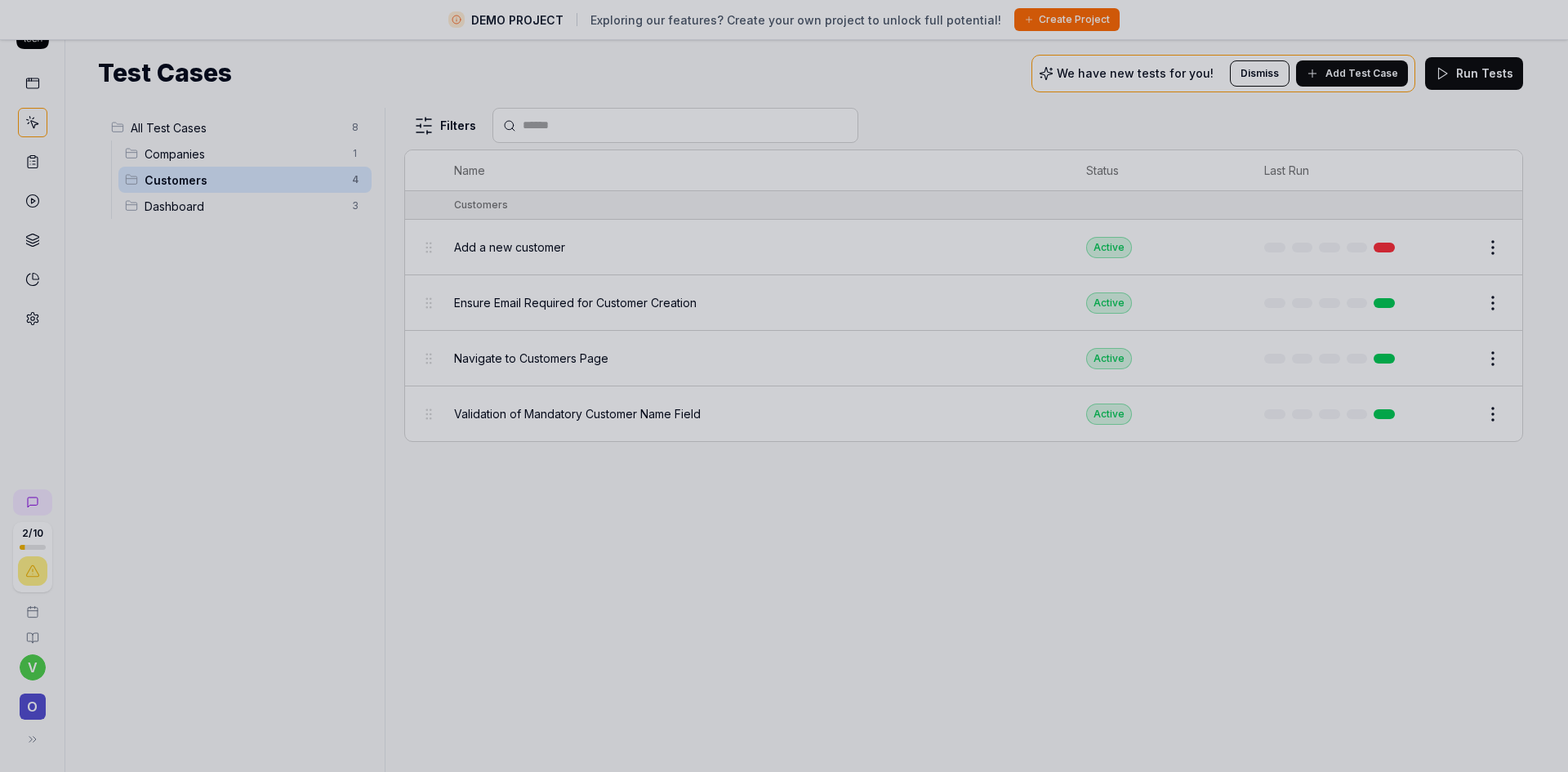
click at [496, 250] on div at bounding box center [784, 386] width 1568 height 772
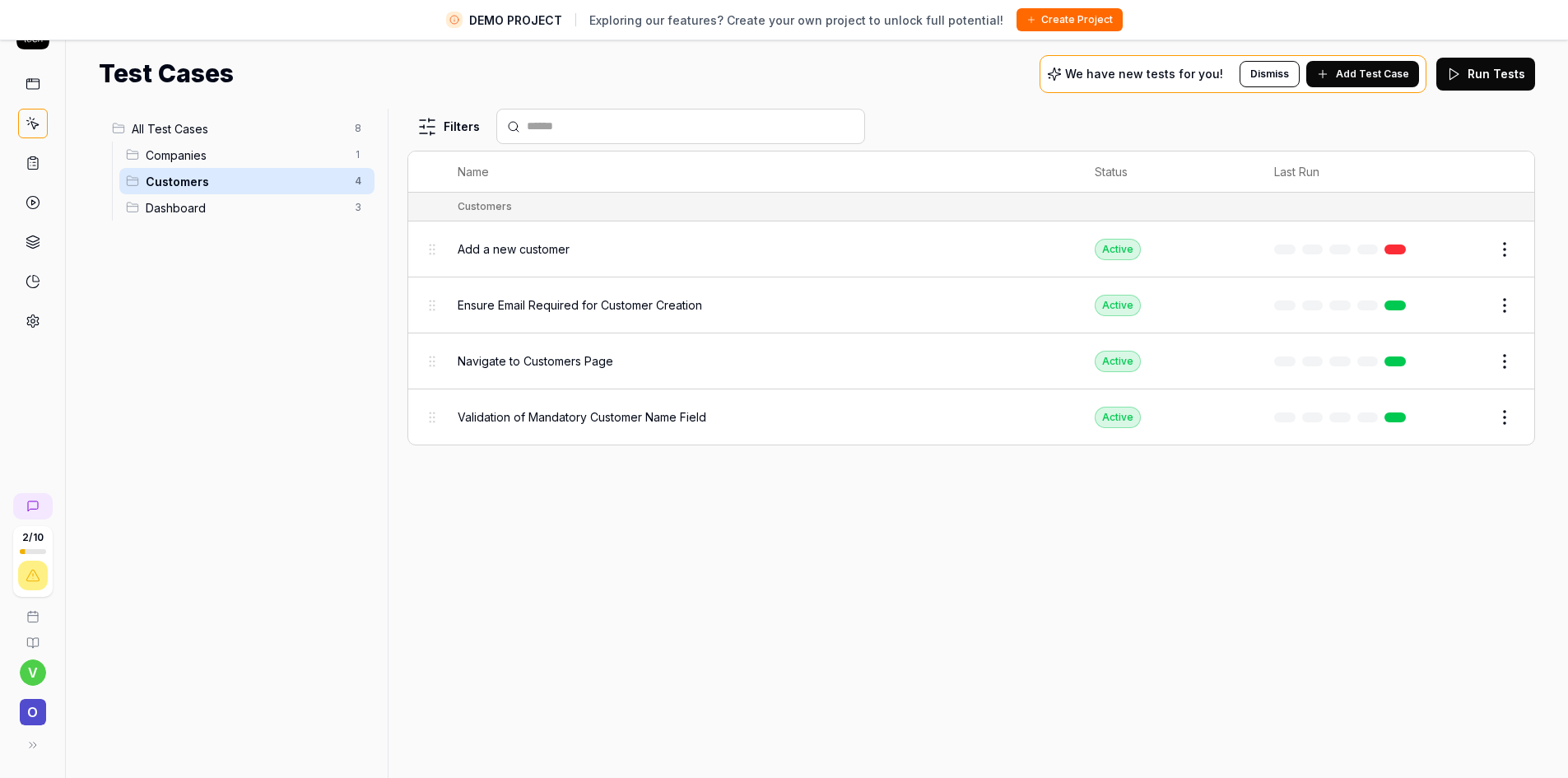
click at [249, 164] on div "Companies 1" at bounding box center [246, 154] width 256 height 26
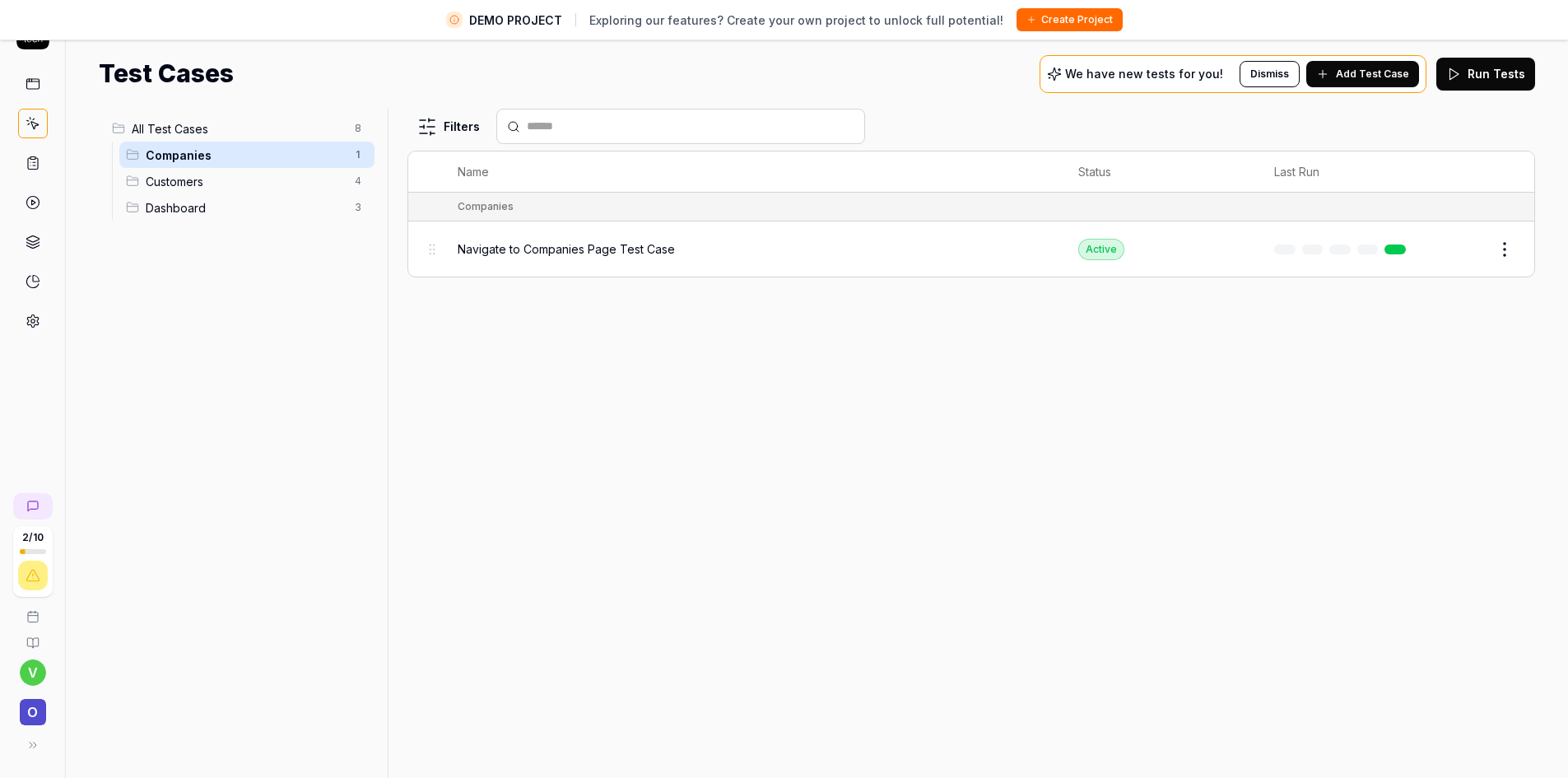
click at [207, 155] on span "Companies" at bounding box center [245, 155] width 199 height 18
click at [472, 249] on span "Navigate to Companies Page Test Case" at bounding box center [566, 249] width 217 height 18
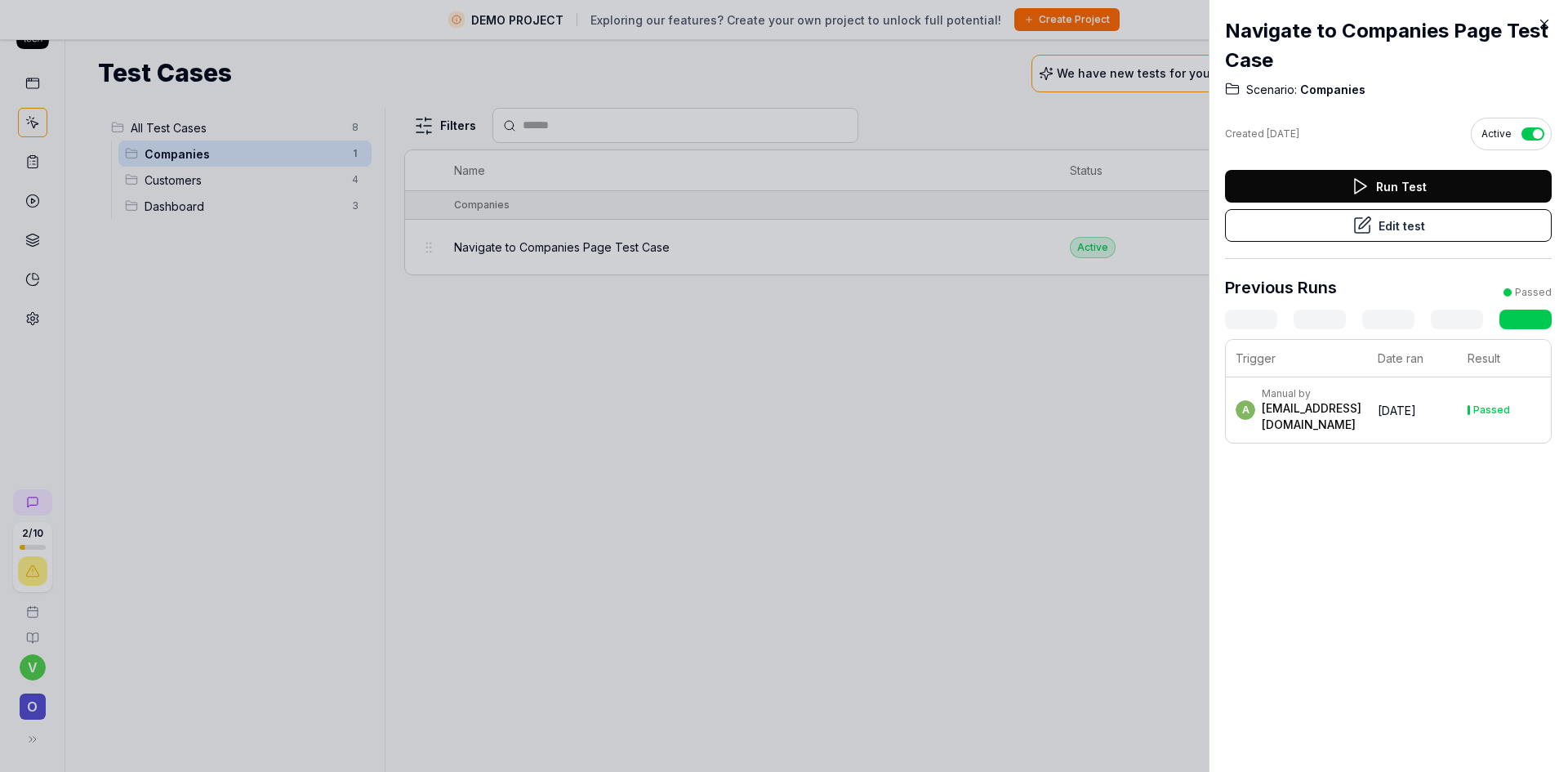
click at [1545, 22] on icon at bounding box center [1544, 24] width 15 height 15
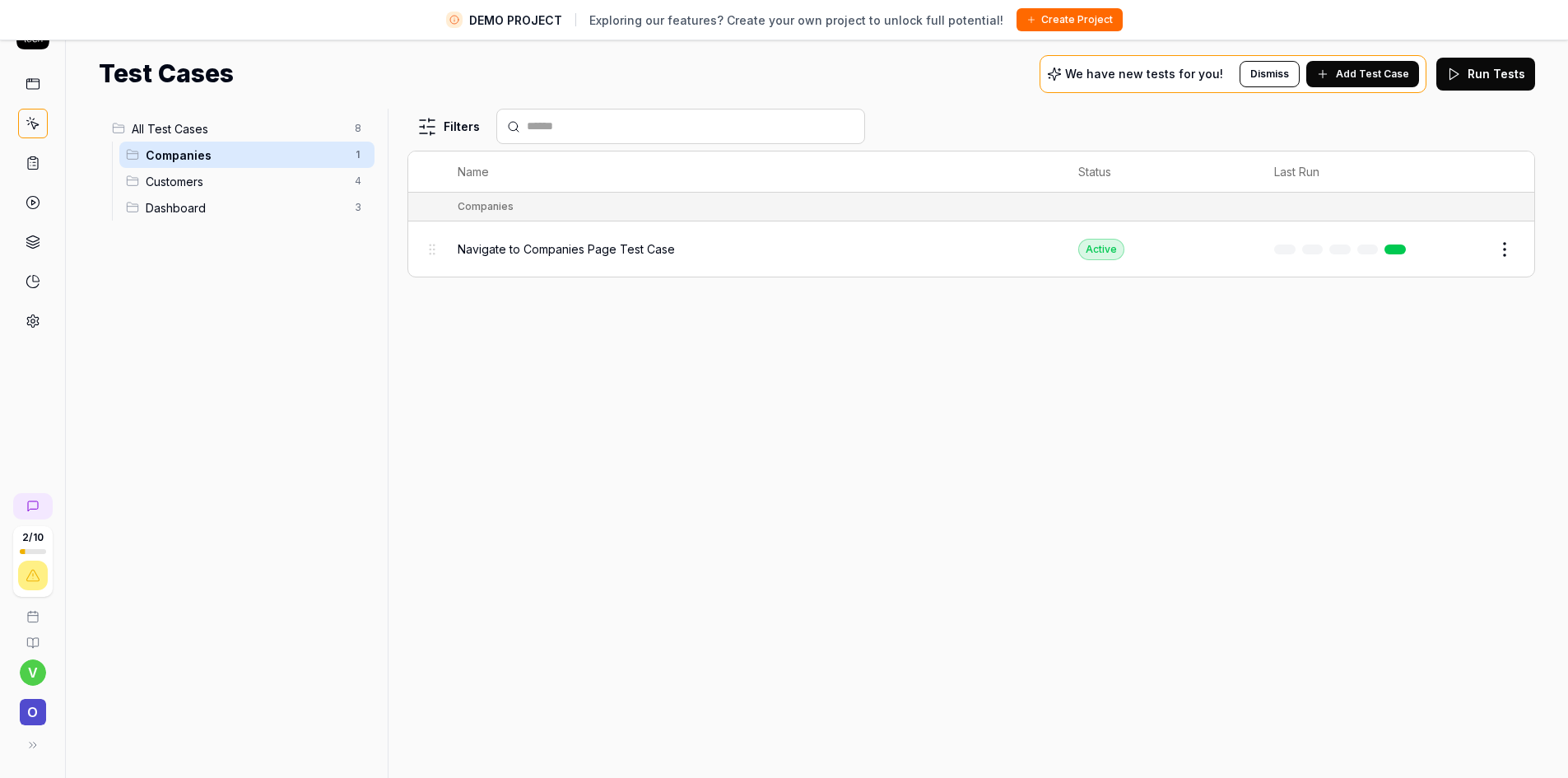
drag, startPoint x: 504, startPoint y: 407, endPoint x: 475, endPoint y: 320, distance: 91.7
click at [503, 407] on div "Filters Name Status Last Run Companies Navigate to Companies Page Test Case Act…" at bounding box center [970, 443] width 1127 height 669
click at [432, 251] on body "DEMO PROJECT Exploring our features? Create your own project to unlock full pot…" at bounding box center [784, 369] width 1568 height 817
click at [431, 251] on body "DEMO PROJECT Exploring our features? Create your own project to unlock full pot…" at bounding box center [784, 369] width 1568 height 817
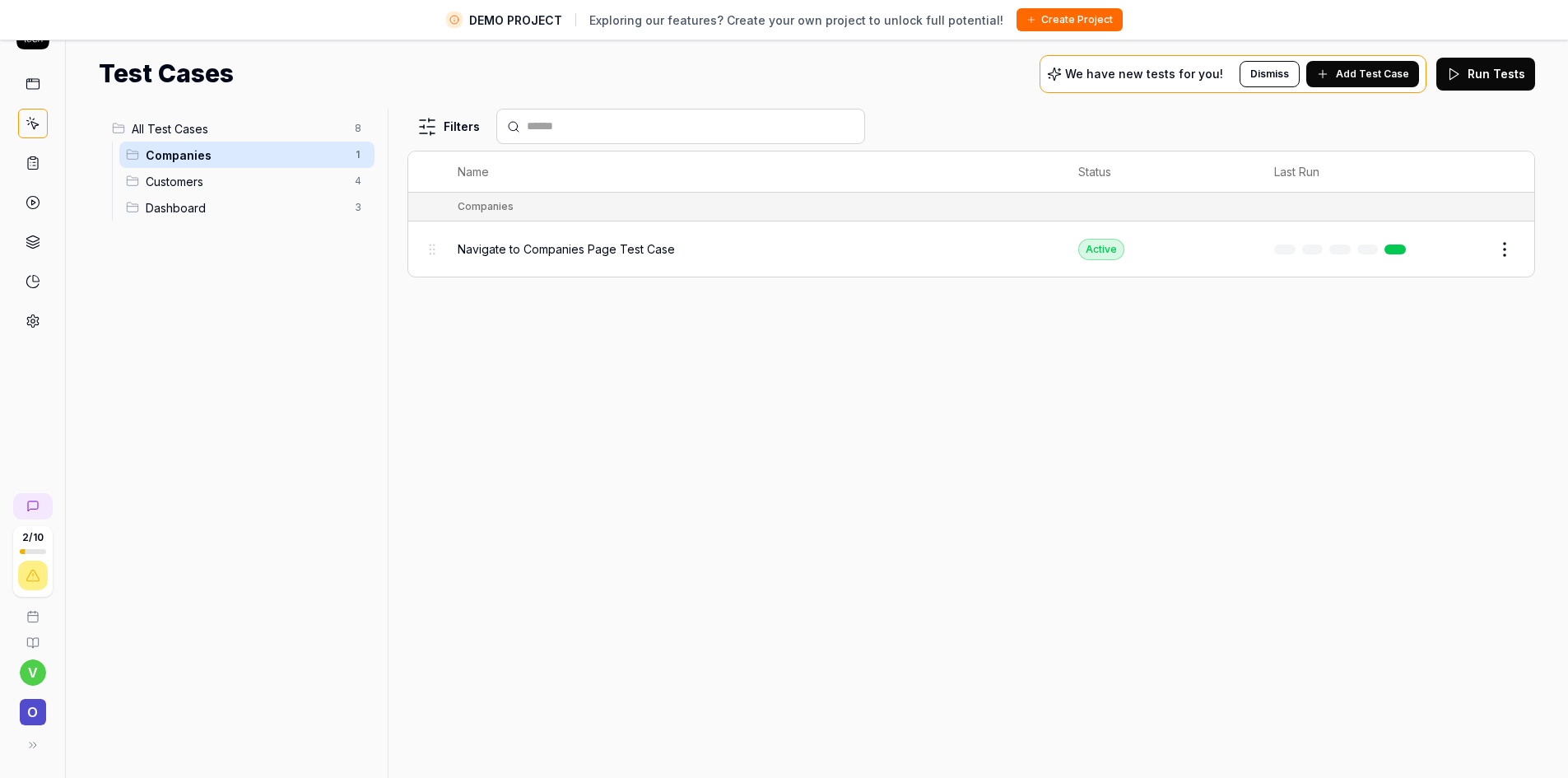
click at [431, 251] on body "DEMO PROJECT Exploring our features? Create your own project to unlock full pot…" at bounding box center [784, 369] width 1568 height 817
click at [281, 191] on div "Customers 4" at bounding box center [246, 181] width 256 height 26
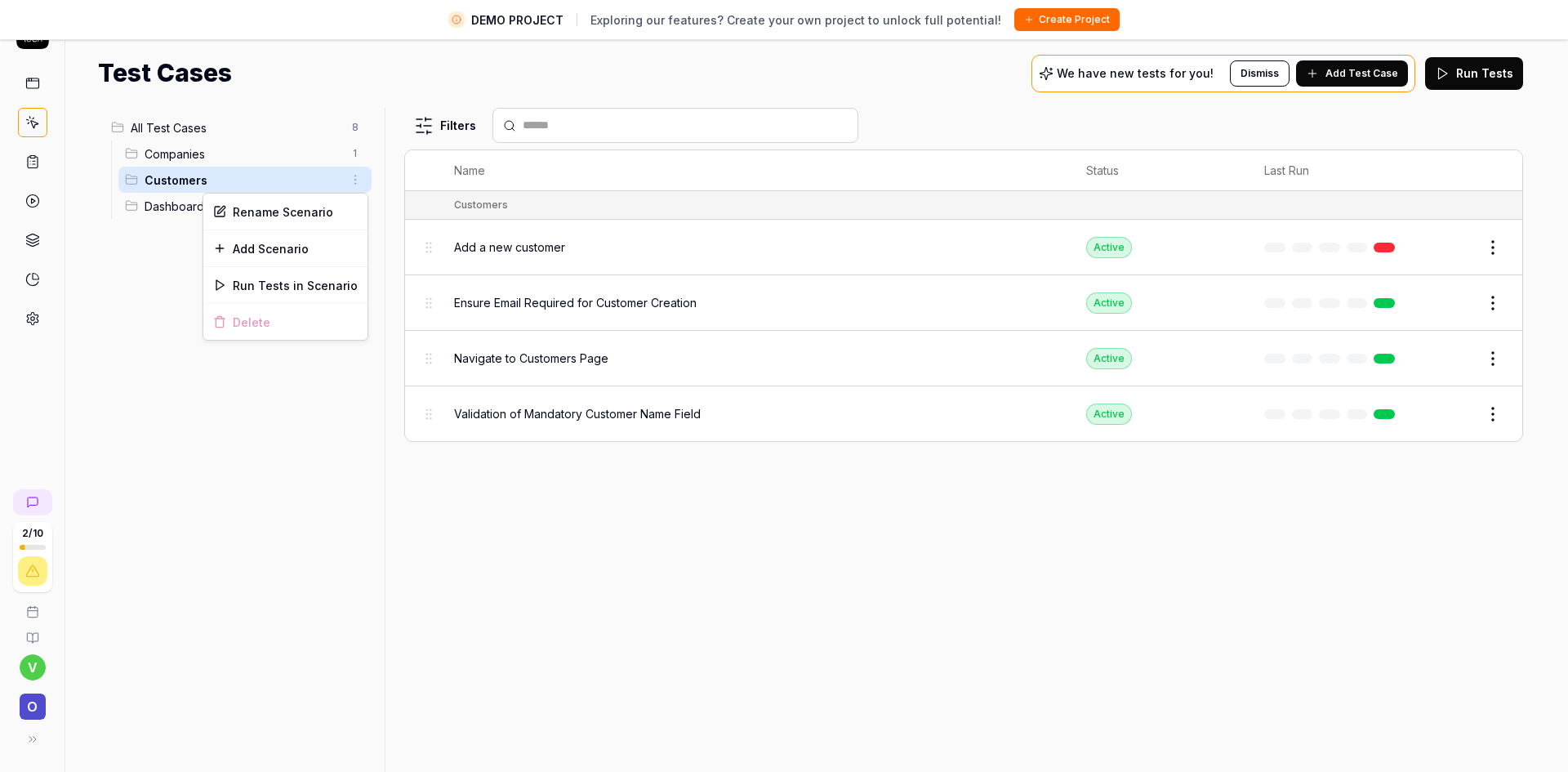
click at [350, 171] on html "DEMO PROJECT Exploring our features? Create your own project to unlock full pot…" at bounding box center [784, 366] width 1568 height 811
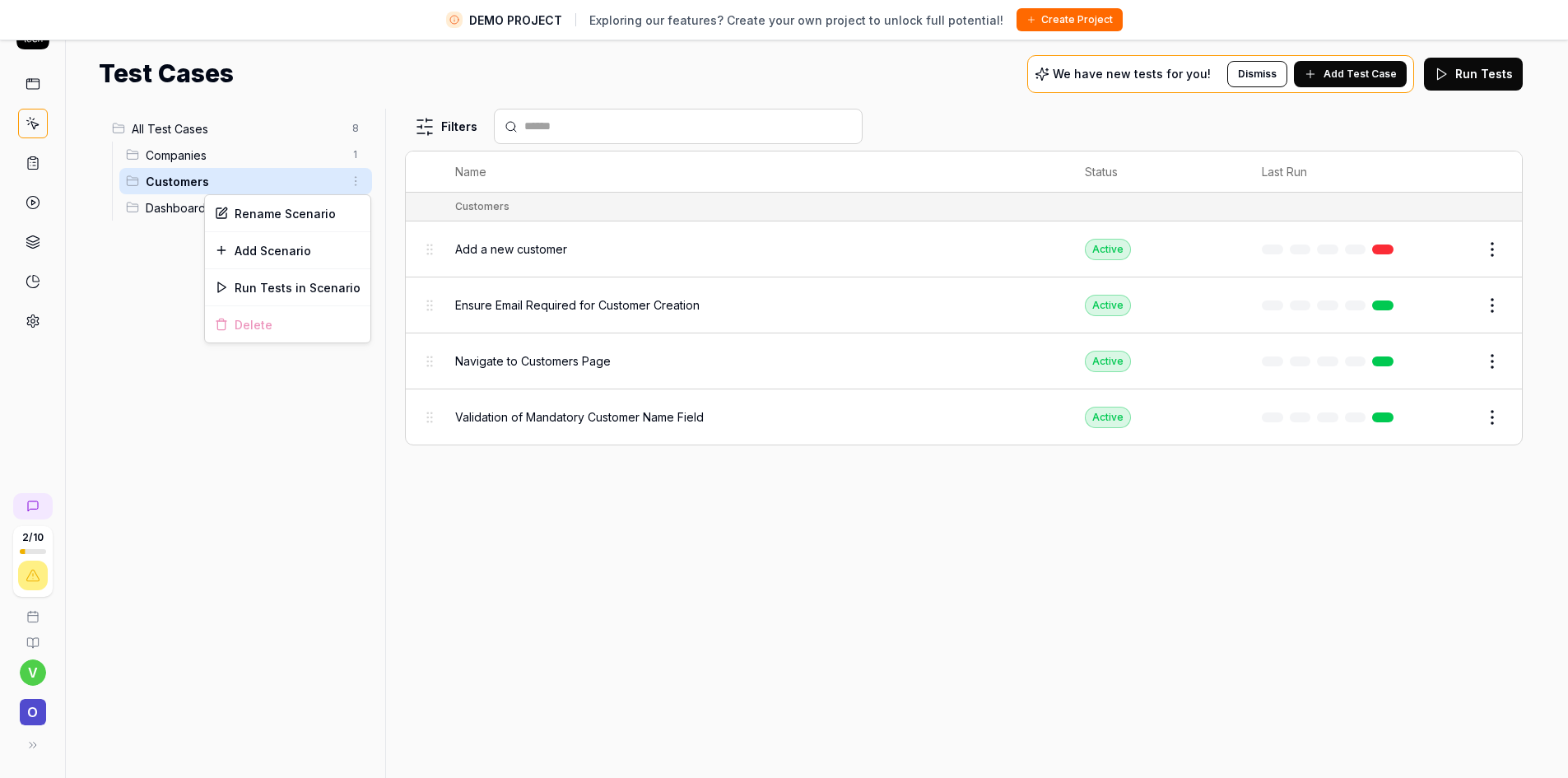
click at [525, 514] on html "DEMO PROJECT Exploring our features? Create your own project to unlock full pot…" at bounding box center [784, 369] width 1568 height 817
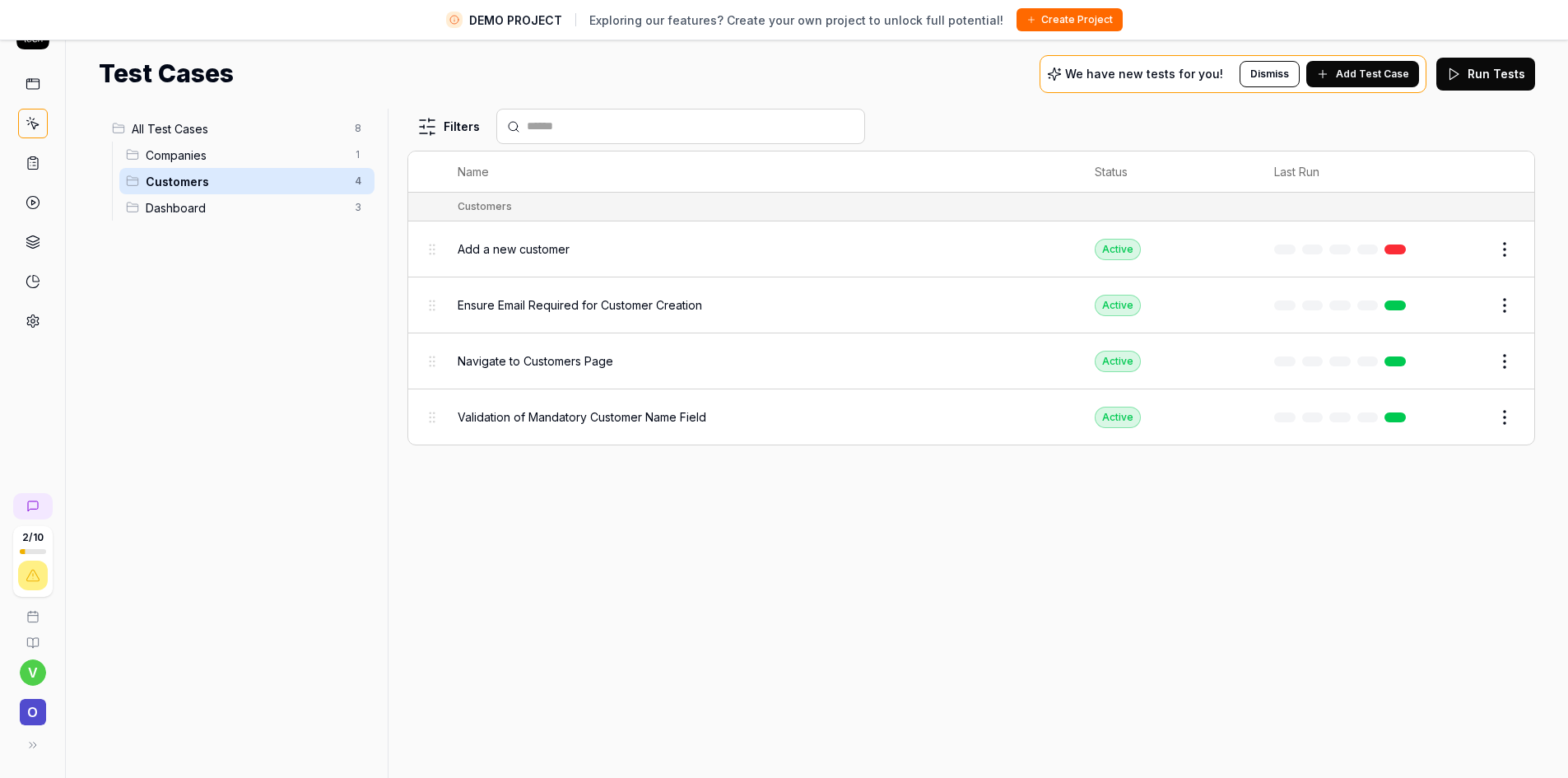
click at [1360, 251] on div at bounding box center [1343, 249] width 138 height 10
